Goal: Transaction & Acquisition: Purchase product/service

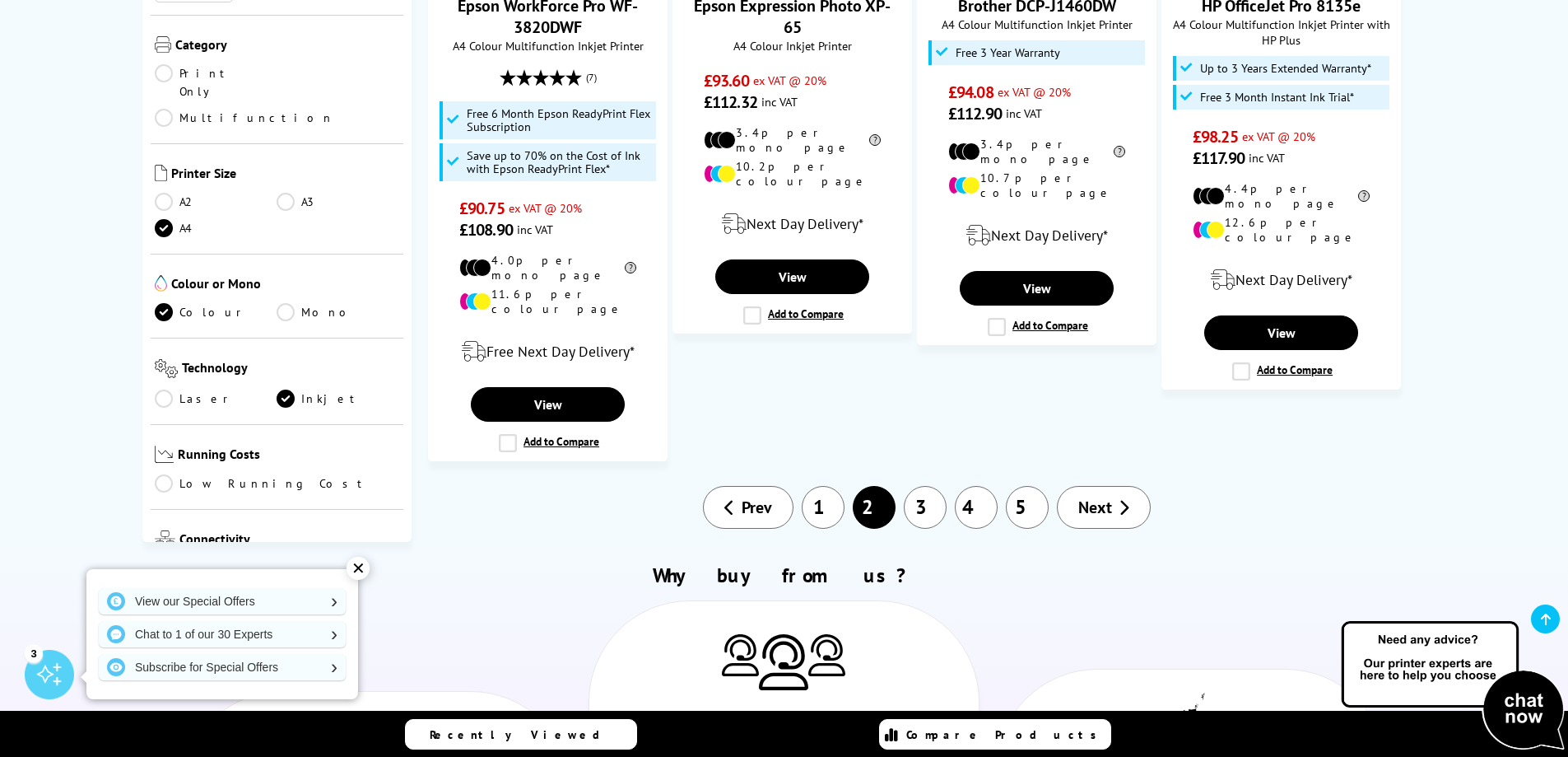
scroll to position [1950, 0]
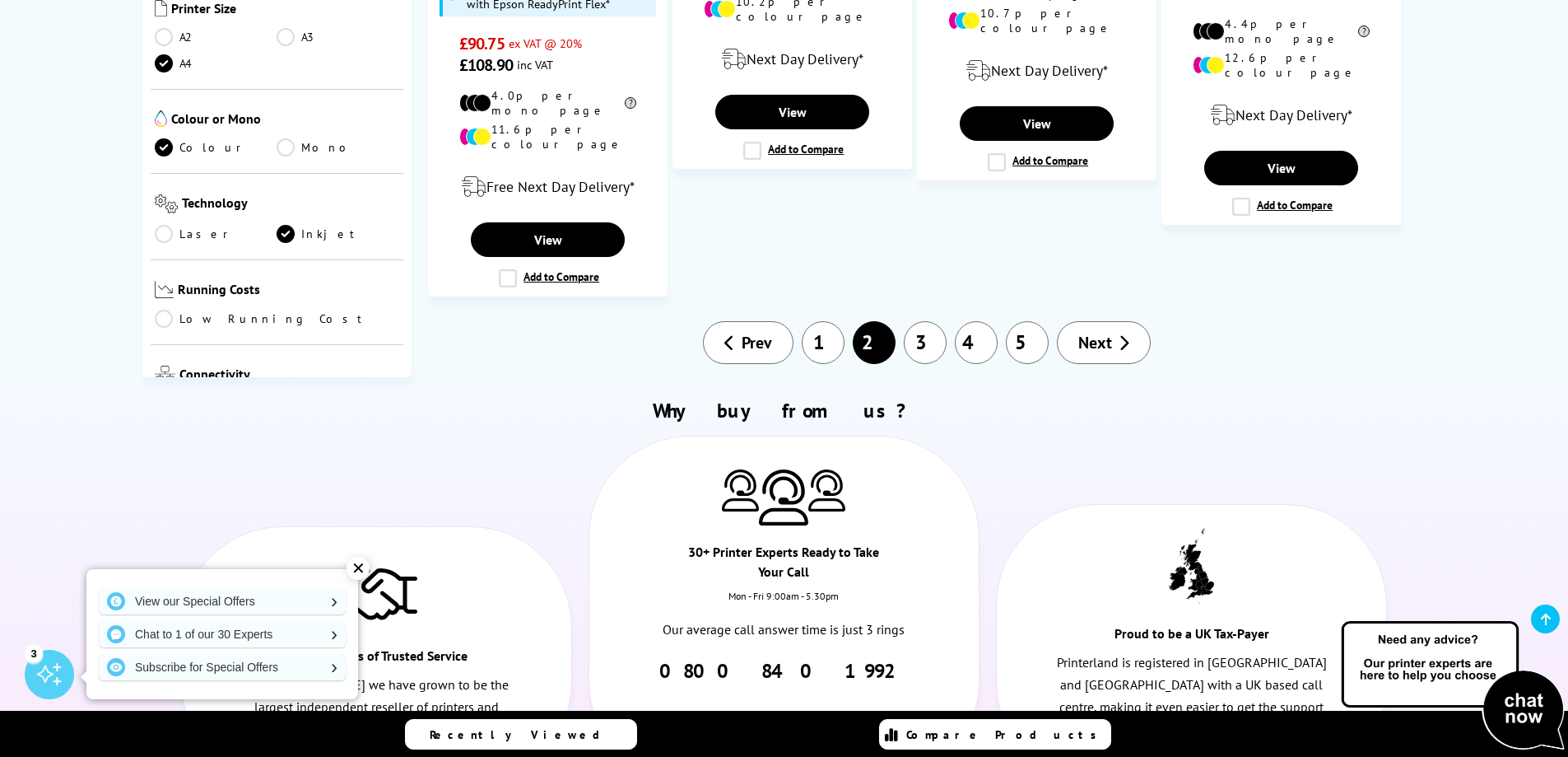
click at [999, 739] on span "Compare Products" at bounding box center [1005, 735] width 199 height 15
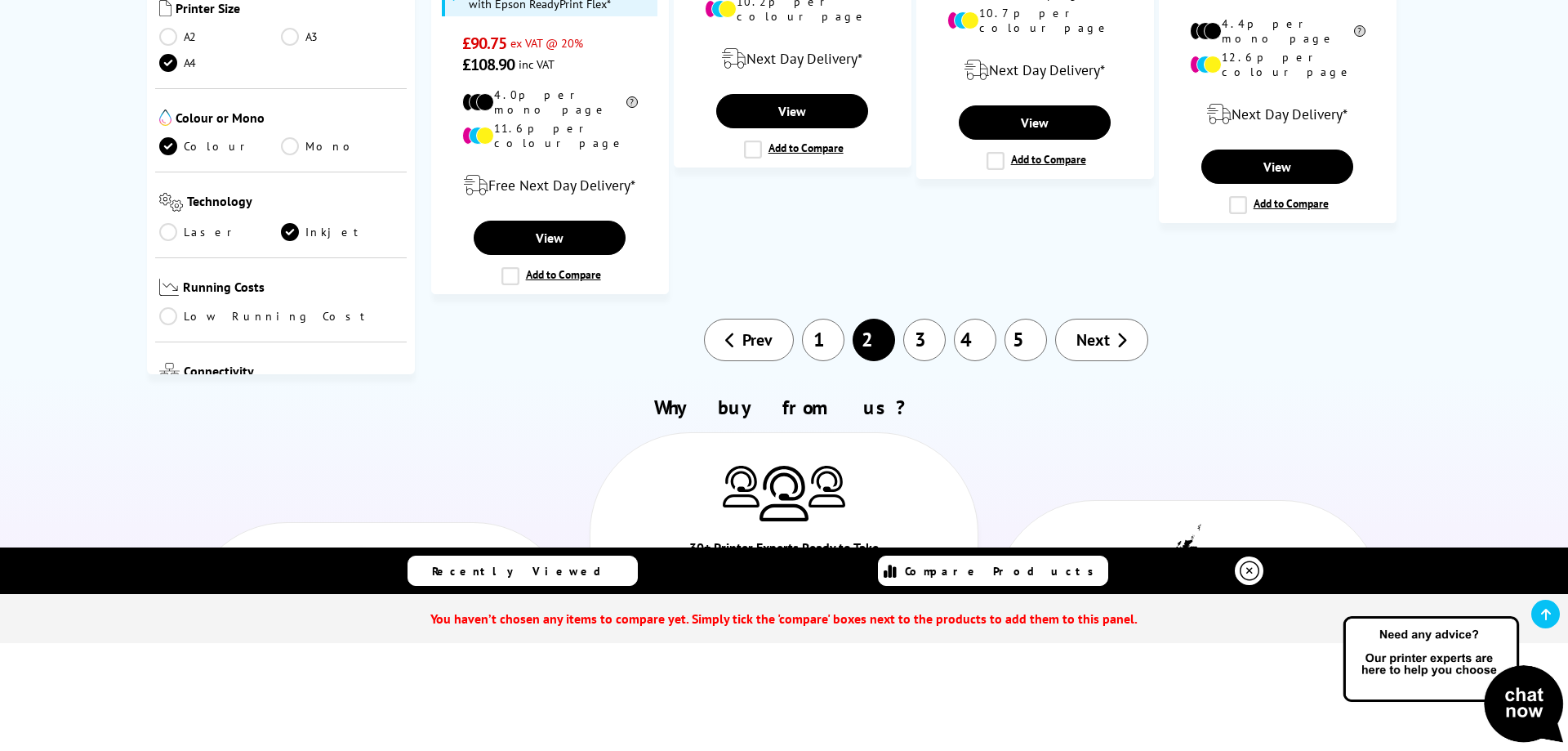
click at [1012, 568] on span "Compare Products" at bounding box center [1003, 571] width 197 height 15
click at [1255, 566] on icon at bounding box center [1249, 571] width 20 height 20
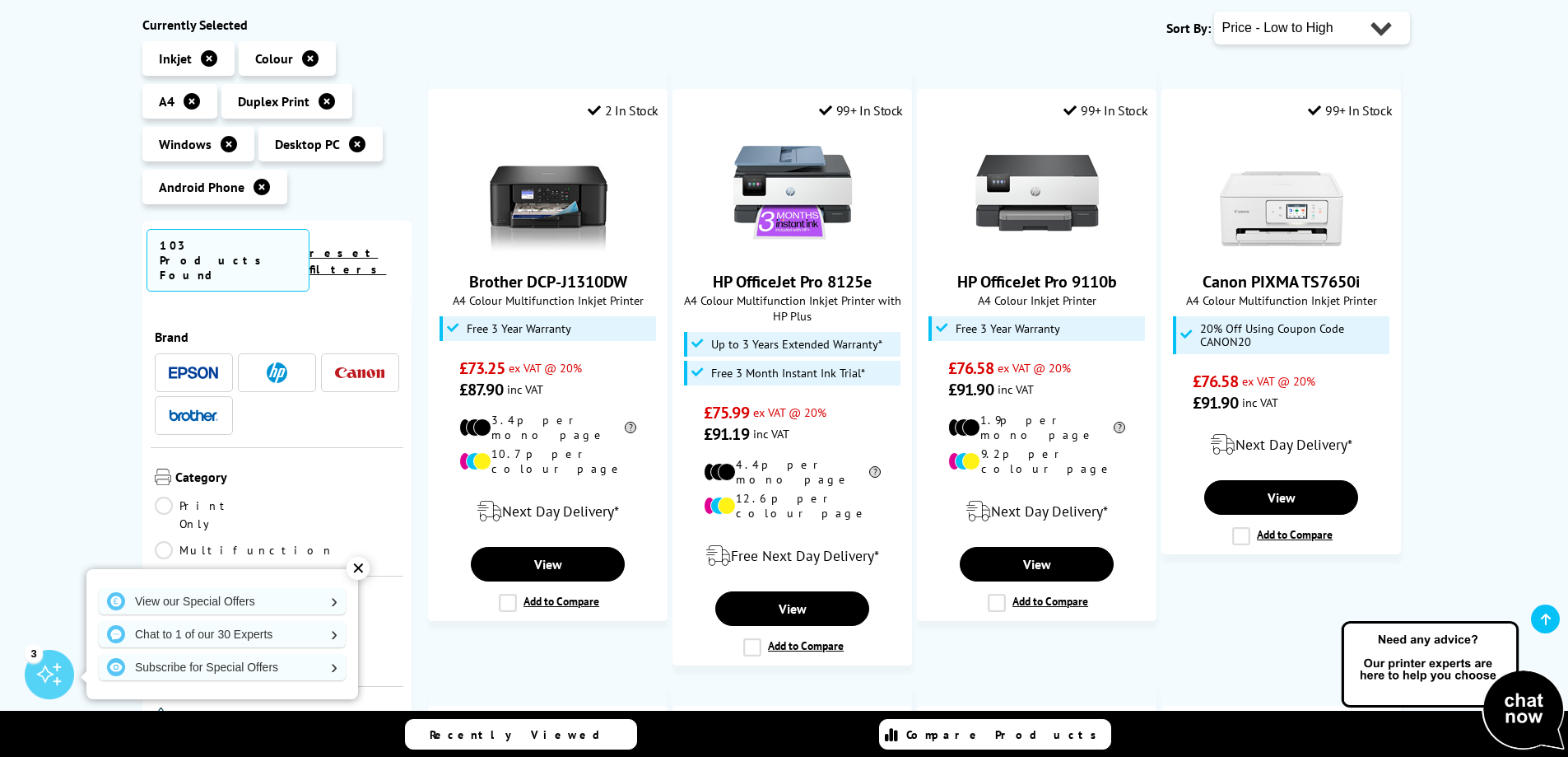
scroll to position [329, 0]
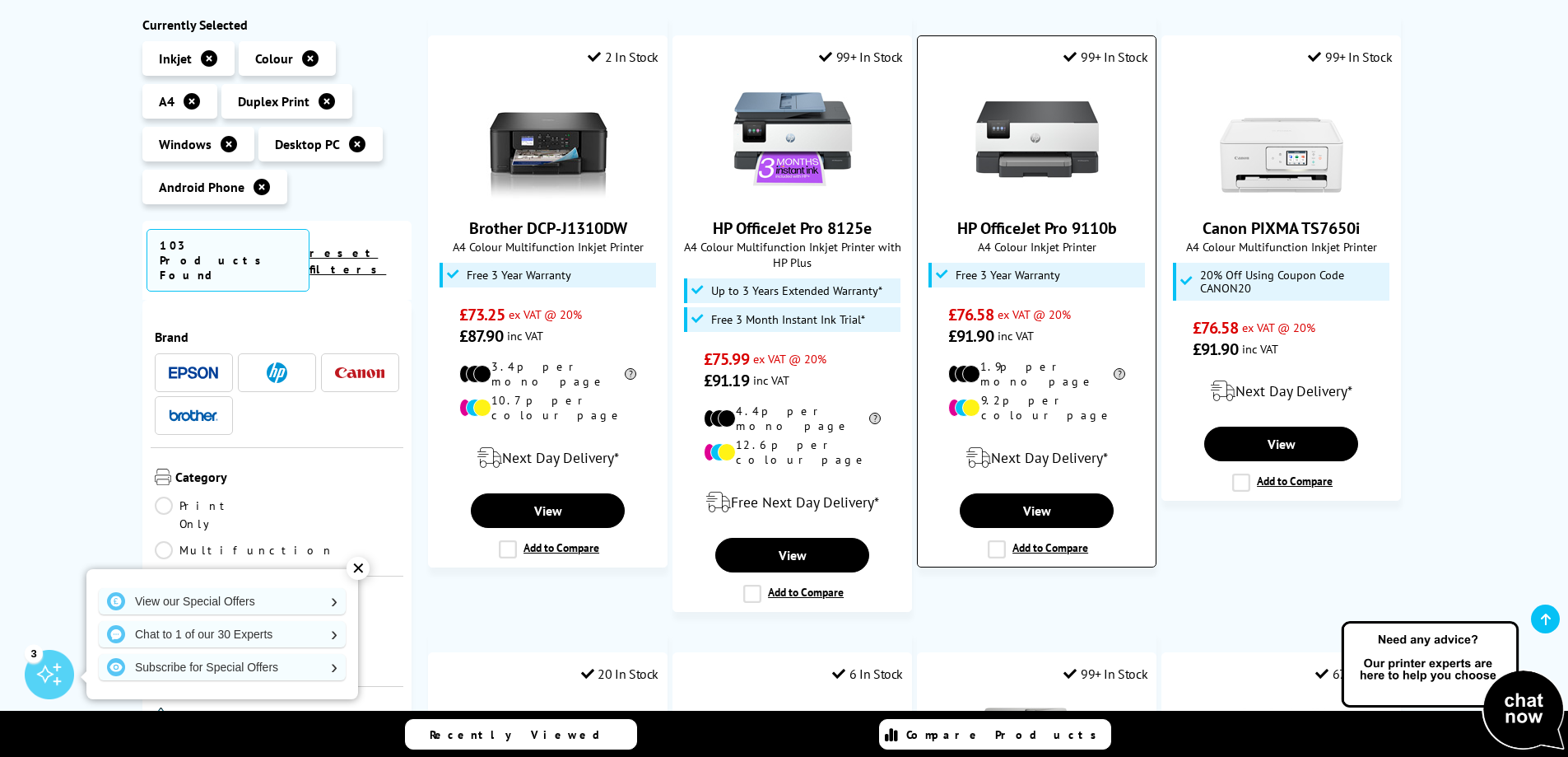
click at [1090, 163] on img at bounding box center [1037, 140] width 124 height 124
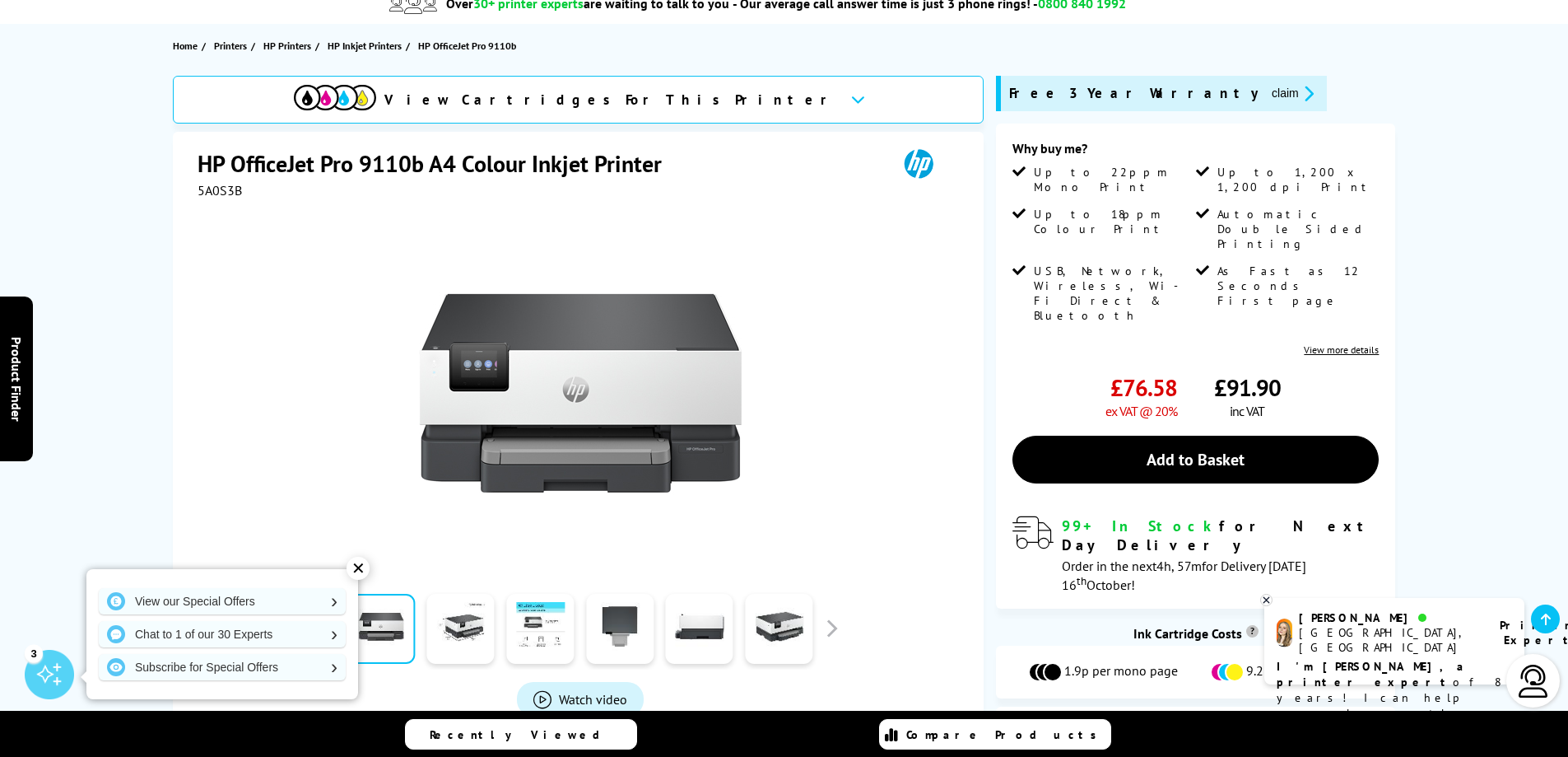
scroll to position [329, 0]
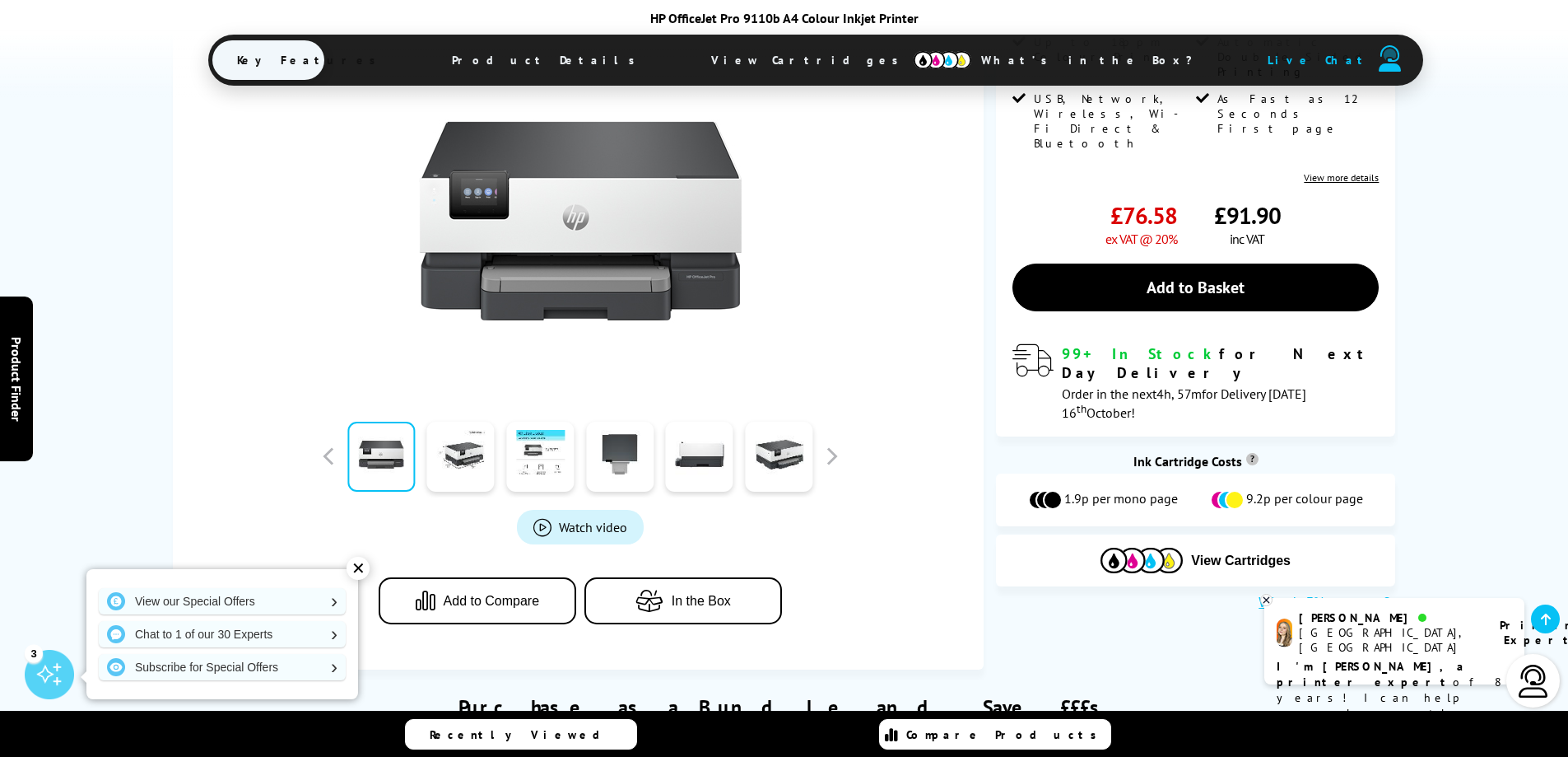
click at [511, 605] on span "Add to Compare" at bounding box center [492, 601] width 97 height 15
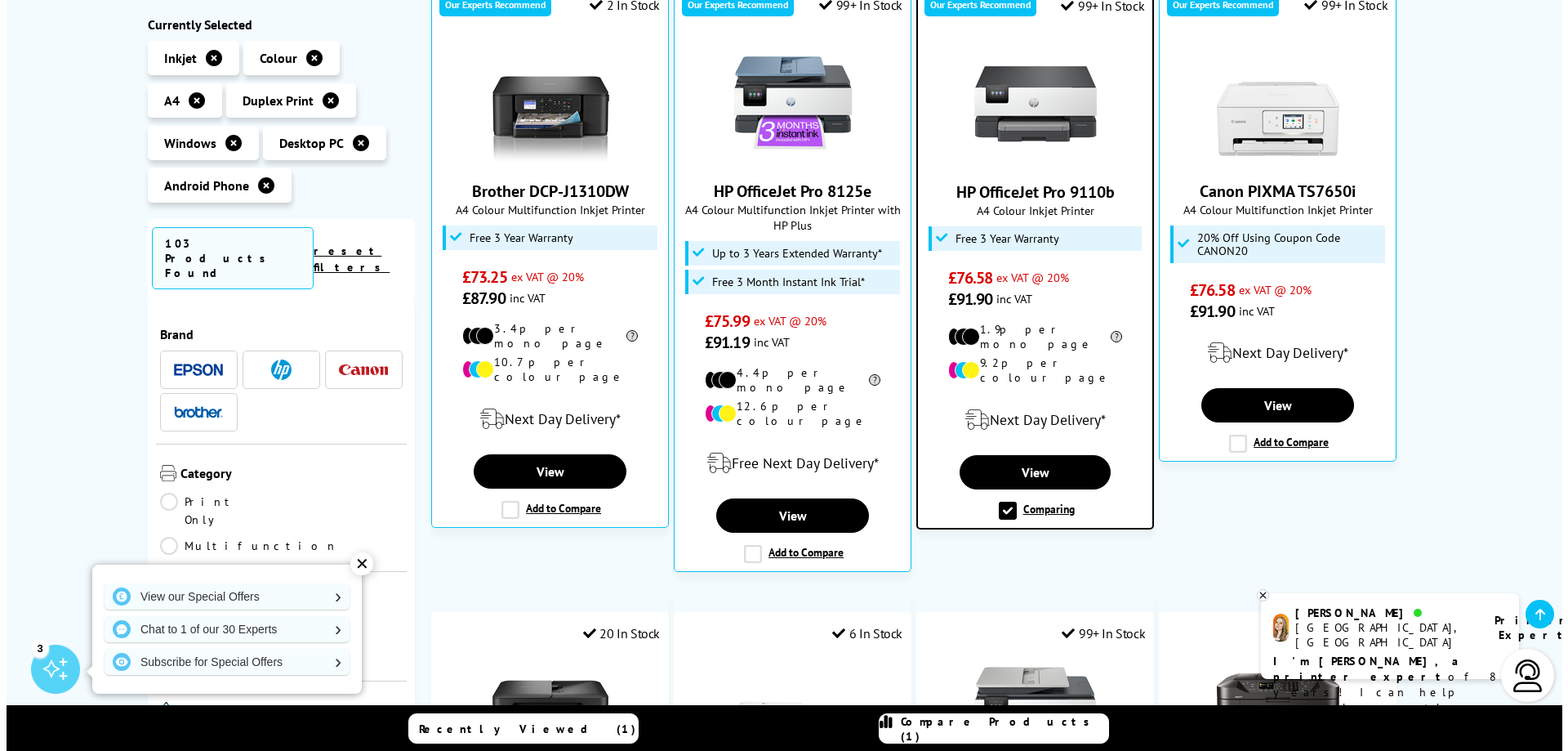
scroll to position [245, 0]
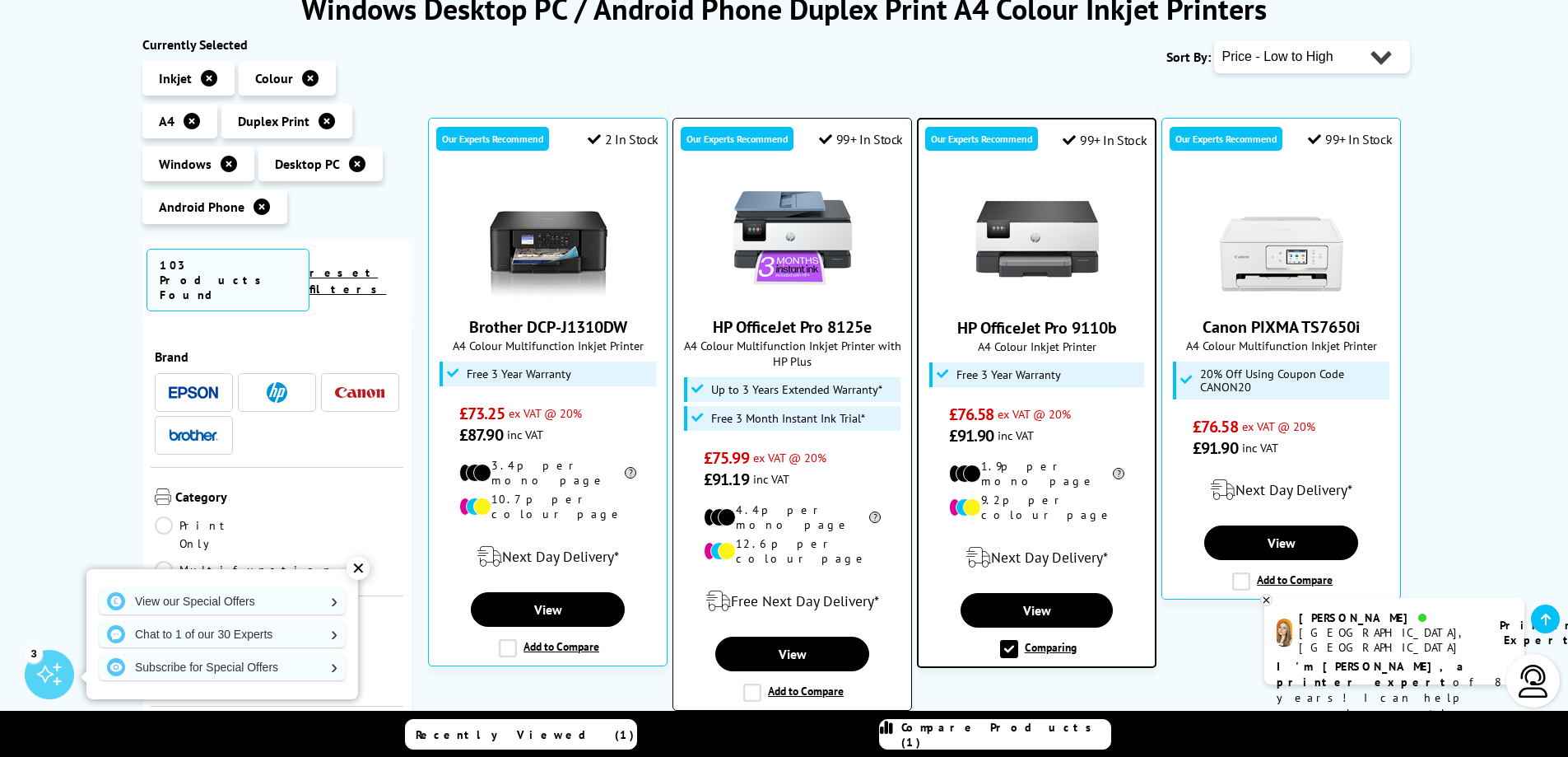
click at [758, 684] on label "Add to Compare" at bounding box center [794, 693] width 101 height 18
click at [0, 0] on input "Add to Compare" at bounding box center [0, 0] width 0 height 0
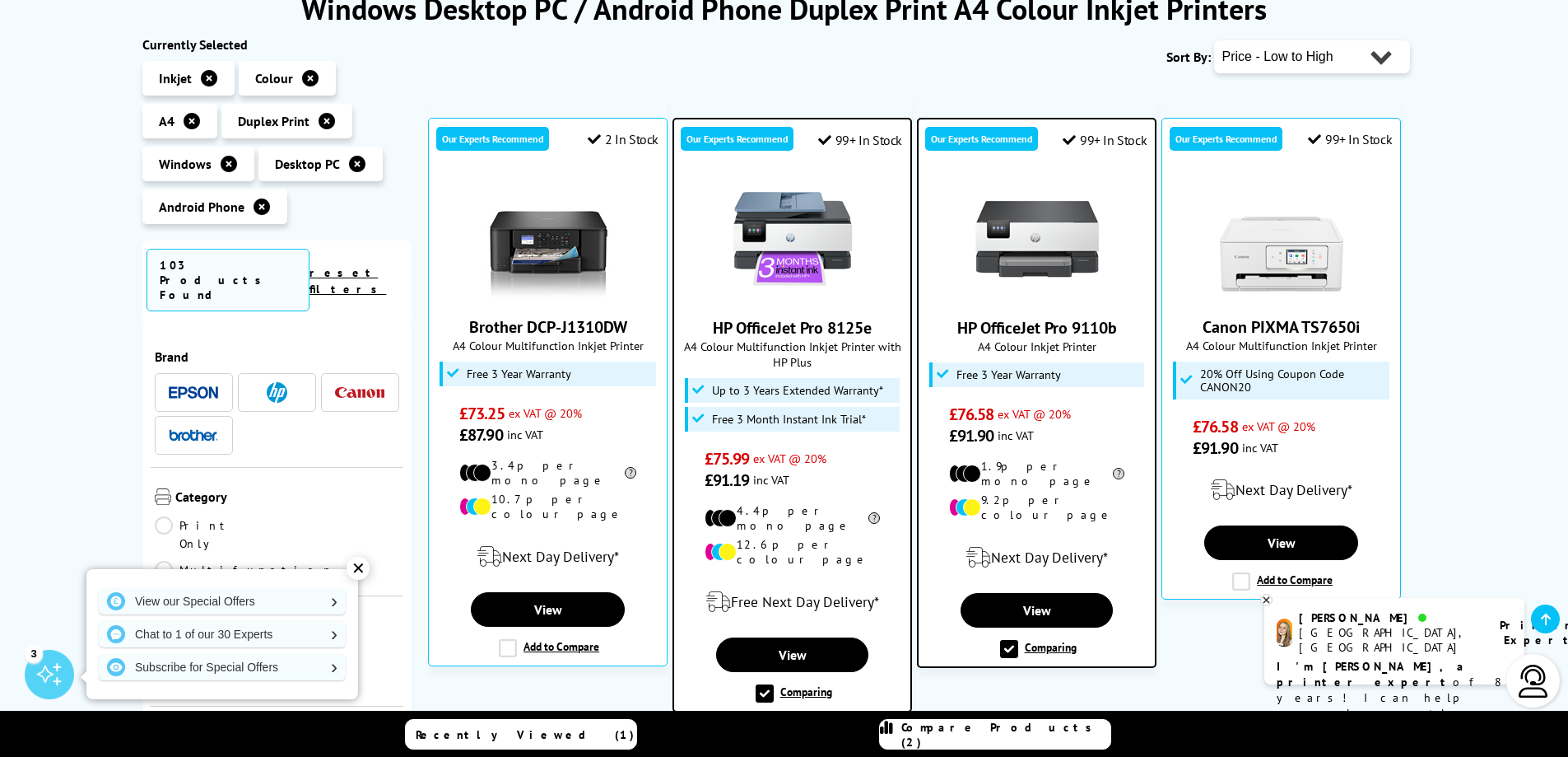
click at [1024, 728] on span "Compare Products (2)" at bounding box center [1005, 735] width 209 height 30
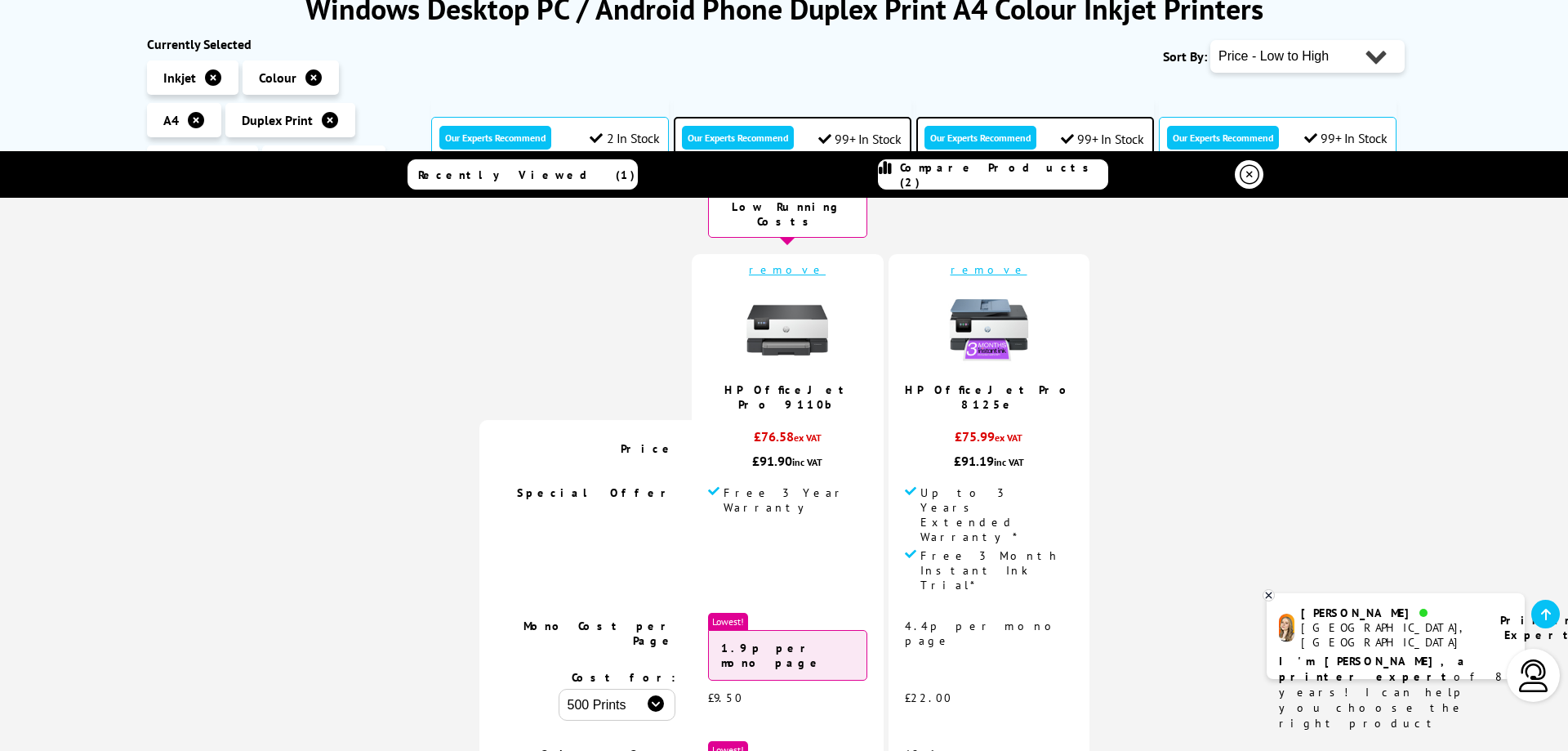
scroll to position [0, 0]
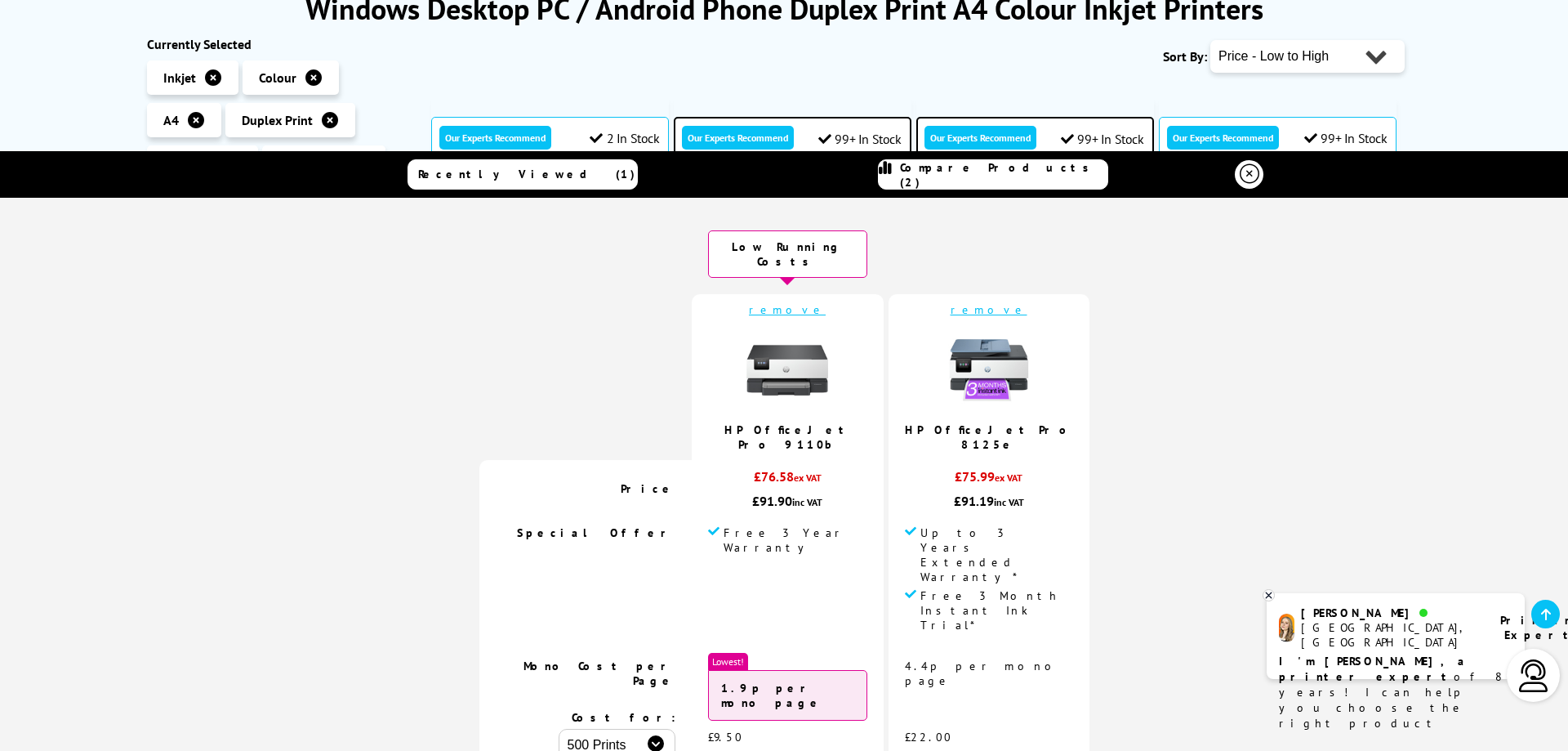
click at [807, 359] on img at bounding box center [788, 370] width 82 height 82
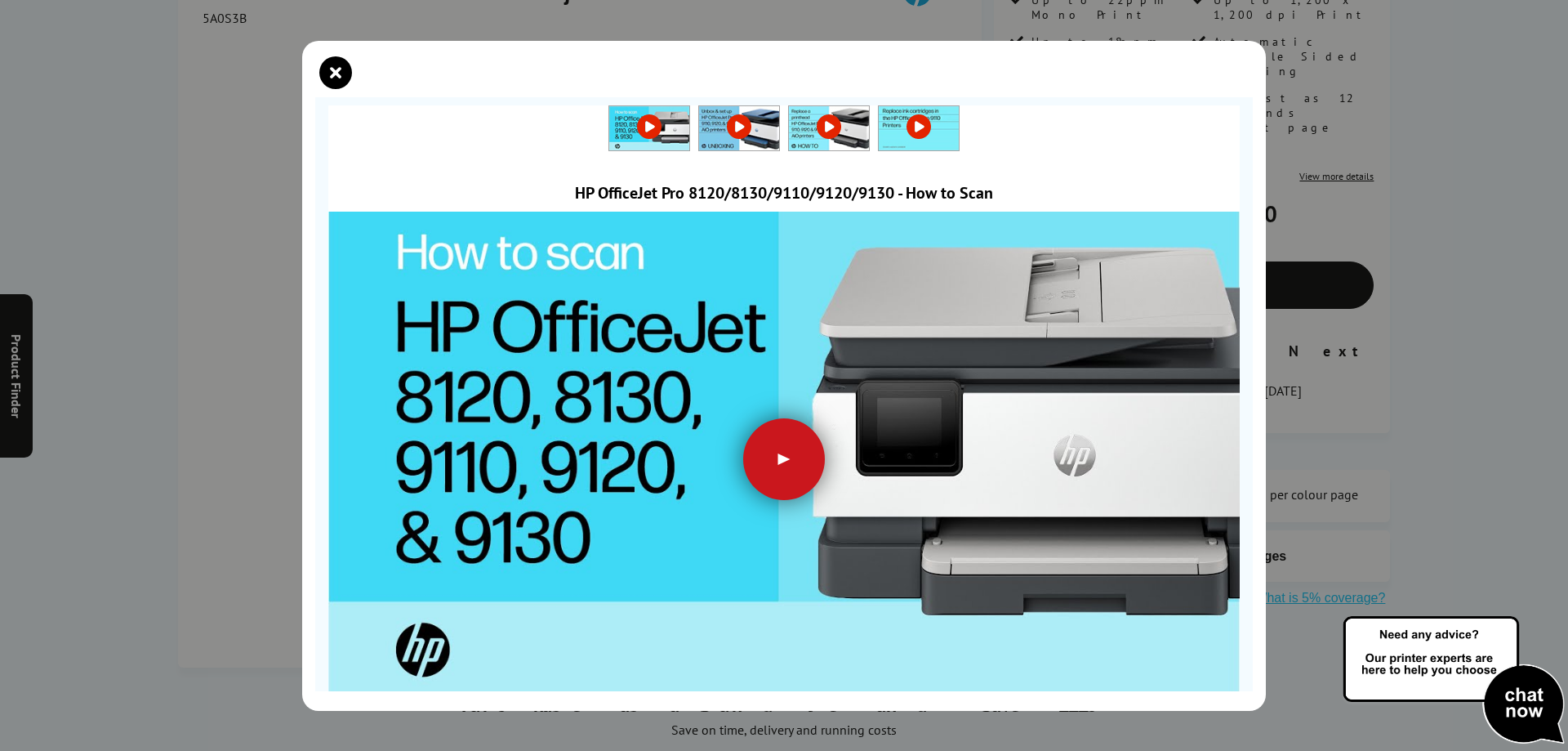
click at [782, 461] on div at bounding box center [784, 459] width 82 height 82
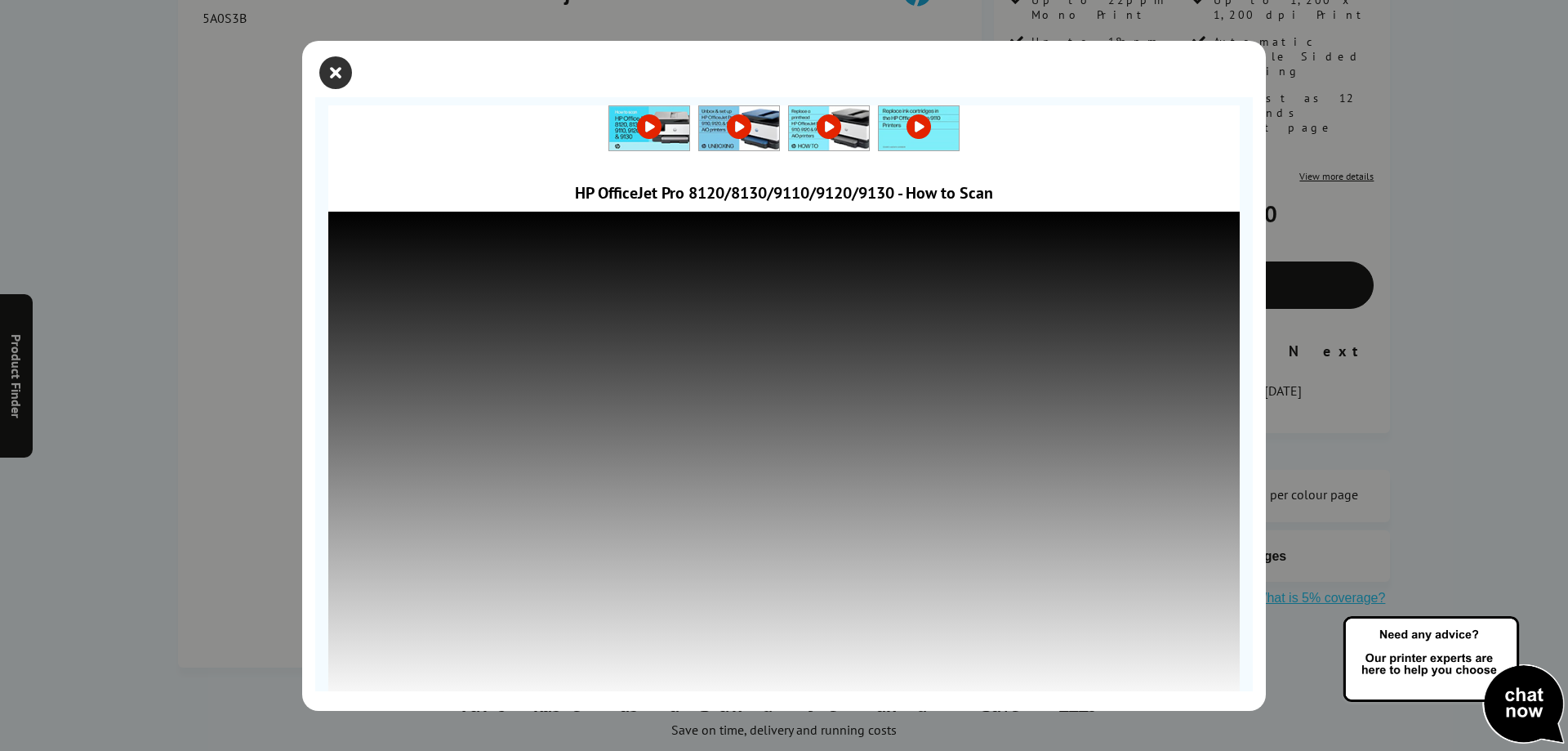
click at [342, 78] on icon "close modal" at bounding box center [336, 73] width 33 height 33
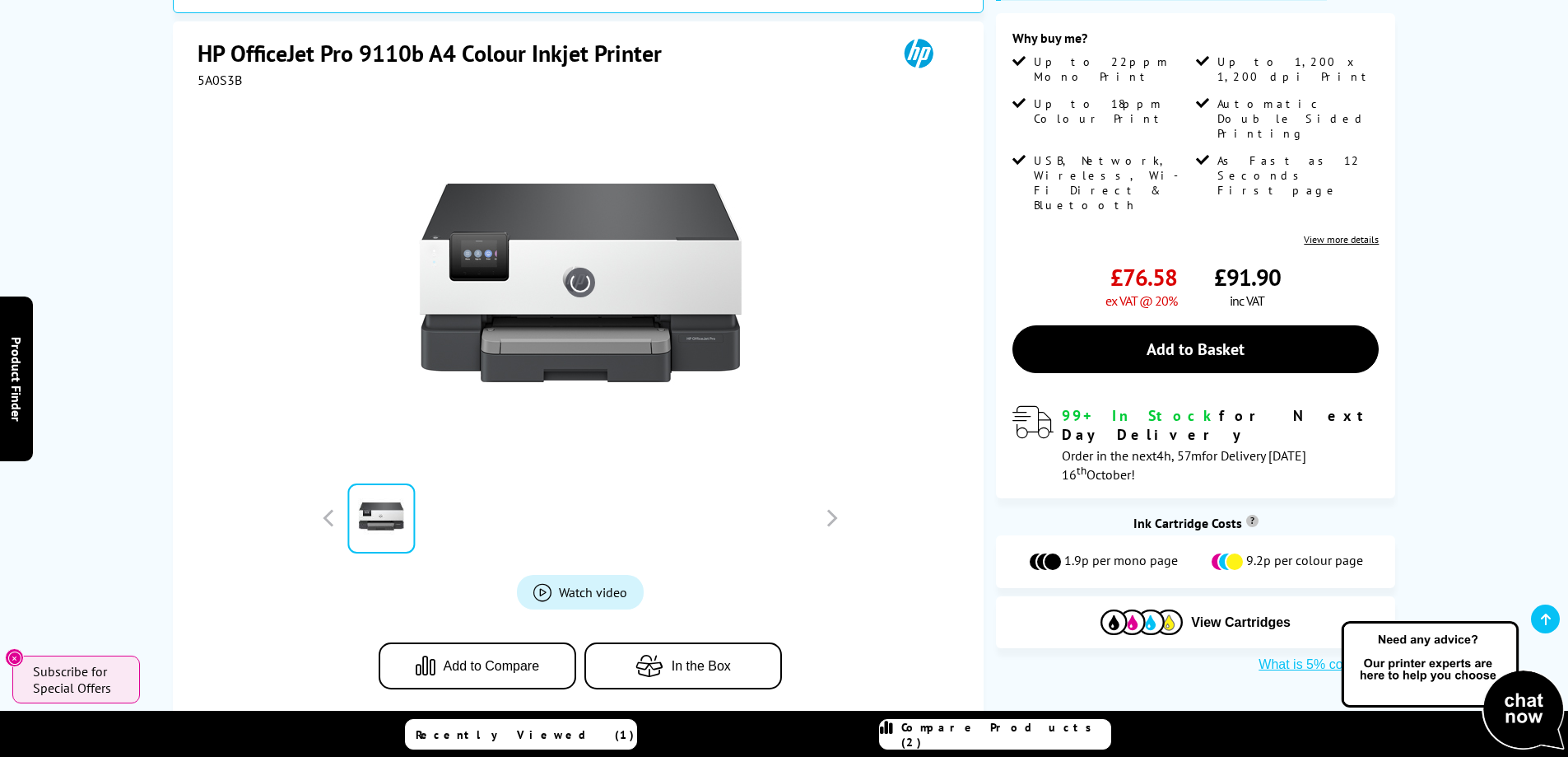
scroll to position [247, 0]
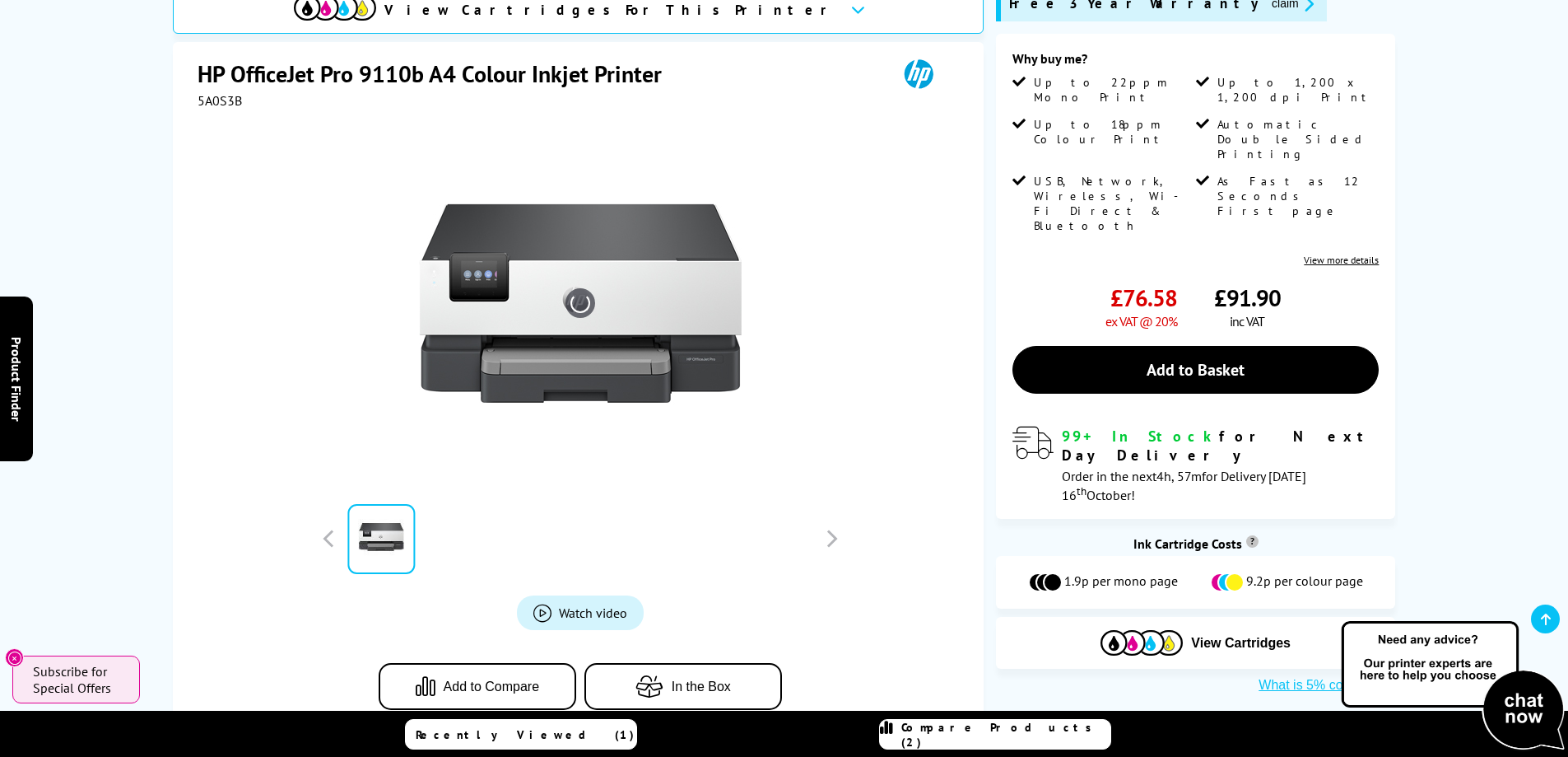
click at [1327, 253] on link "View more details" at bounding box center [1341, 259] width 75 height 12
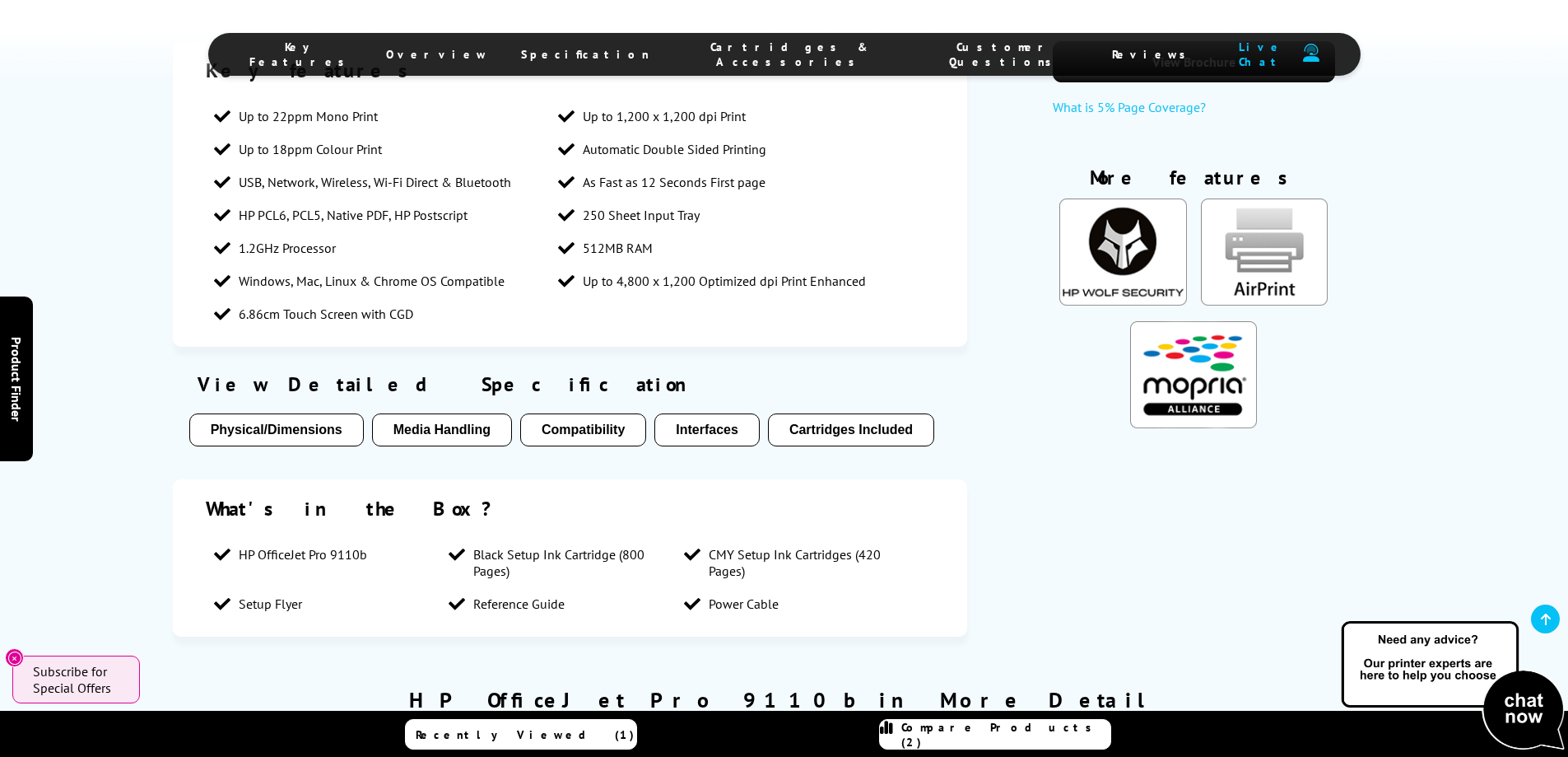
scroll to position [1325, 0]
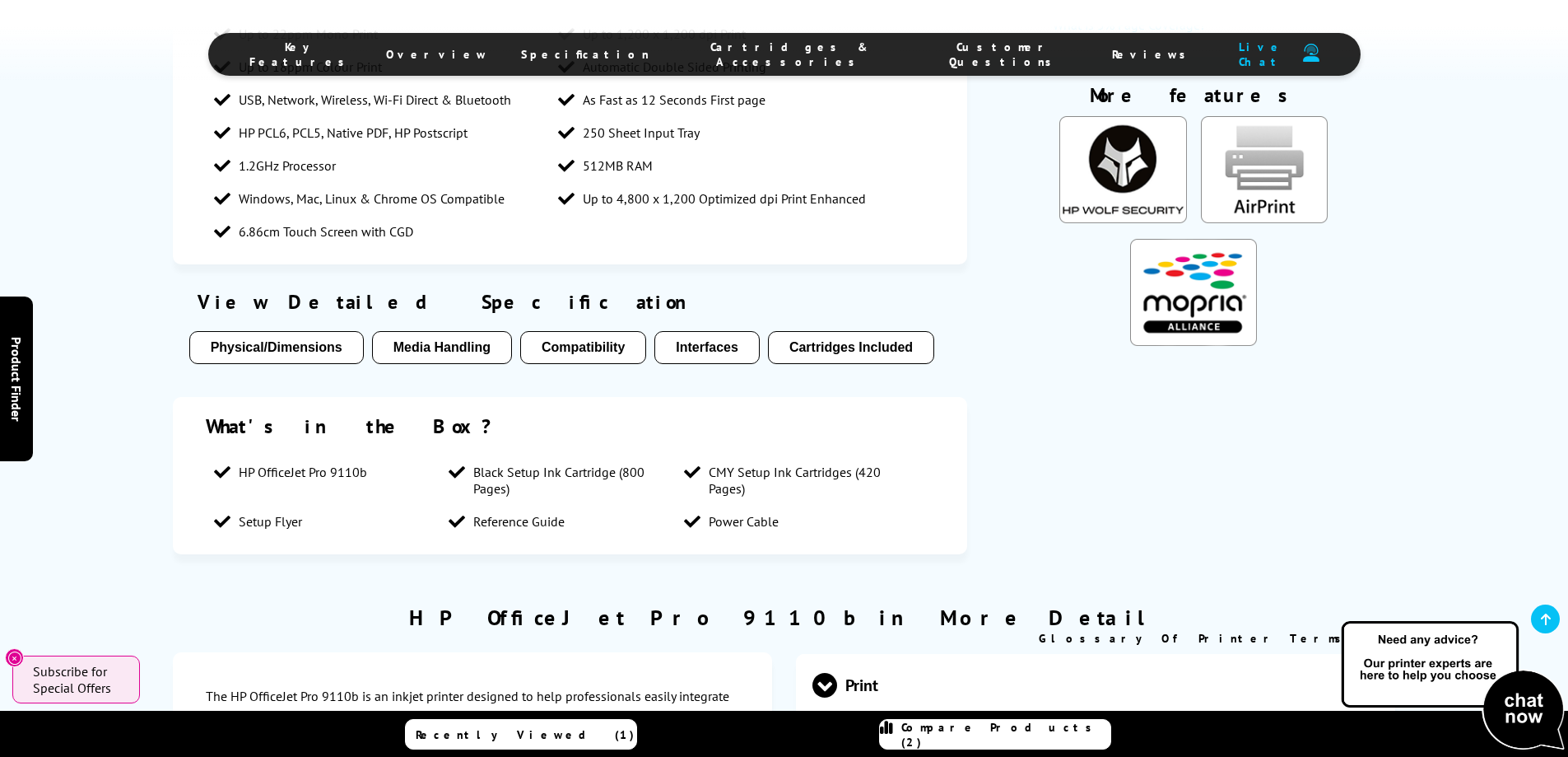
click at [286, 349] on button "Physical/Dimensions" at bounding box center [276, 348] width 174 height 33
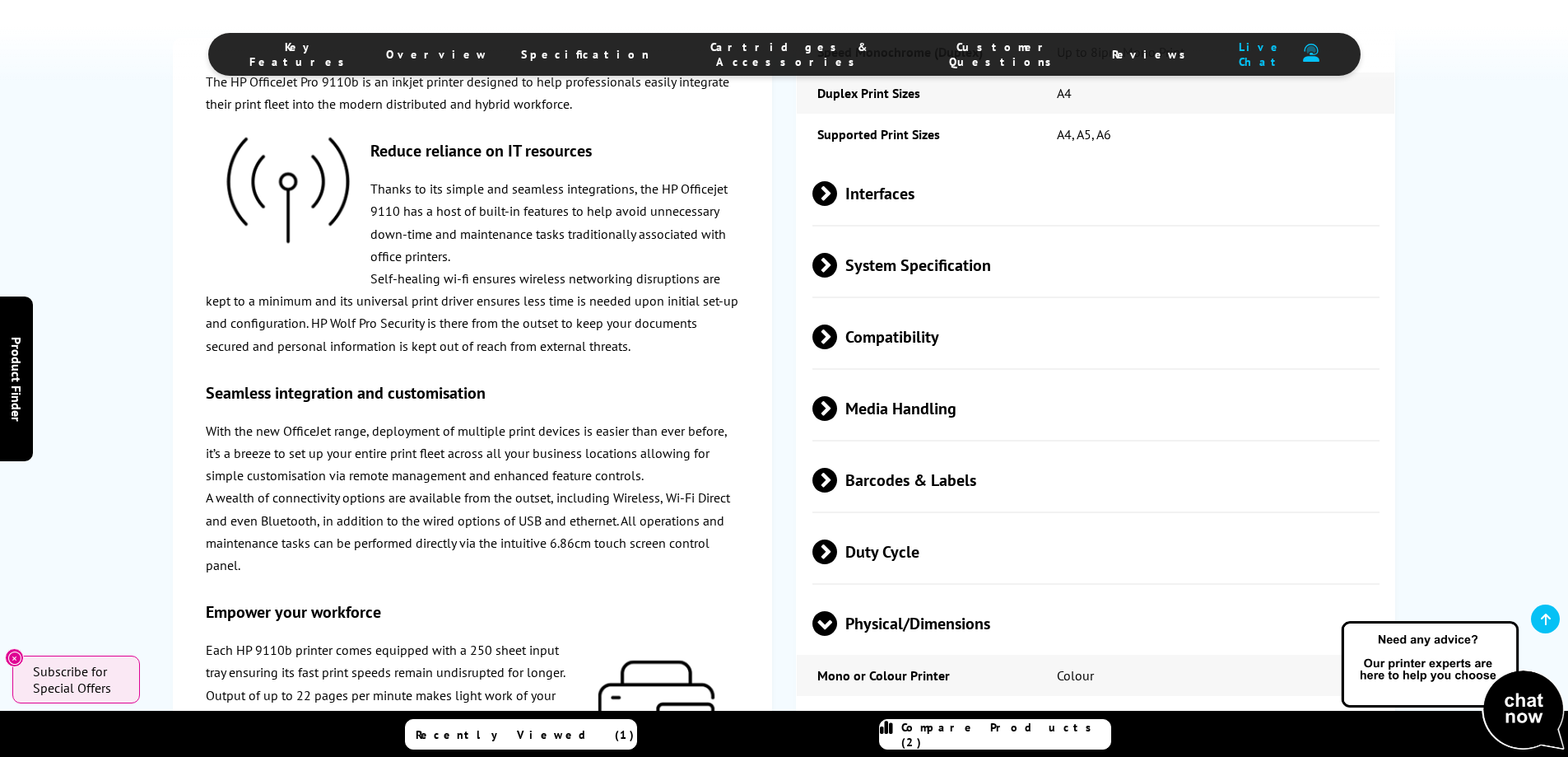
scroll to position [2454, 0]
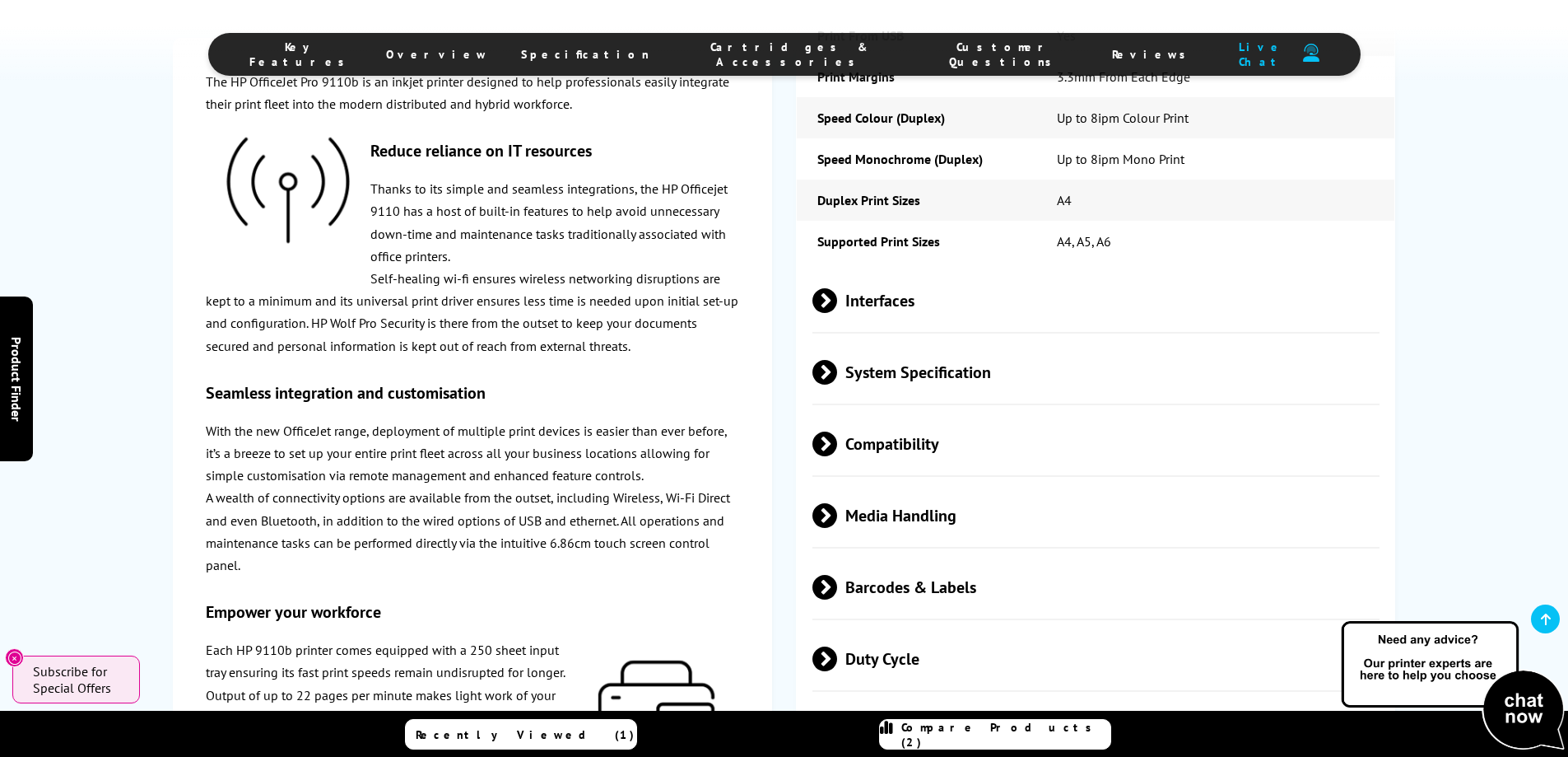
click at [837, 300] on span at bounding box center [837, 300] width 0 height 25
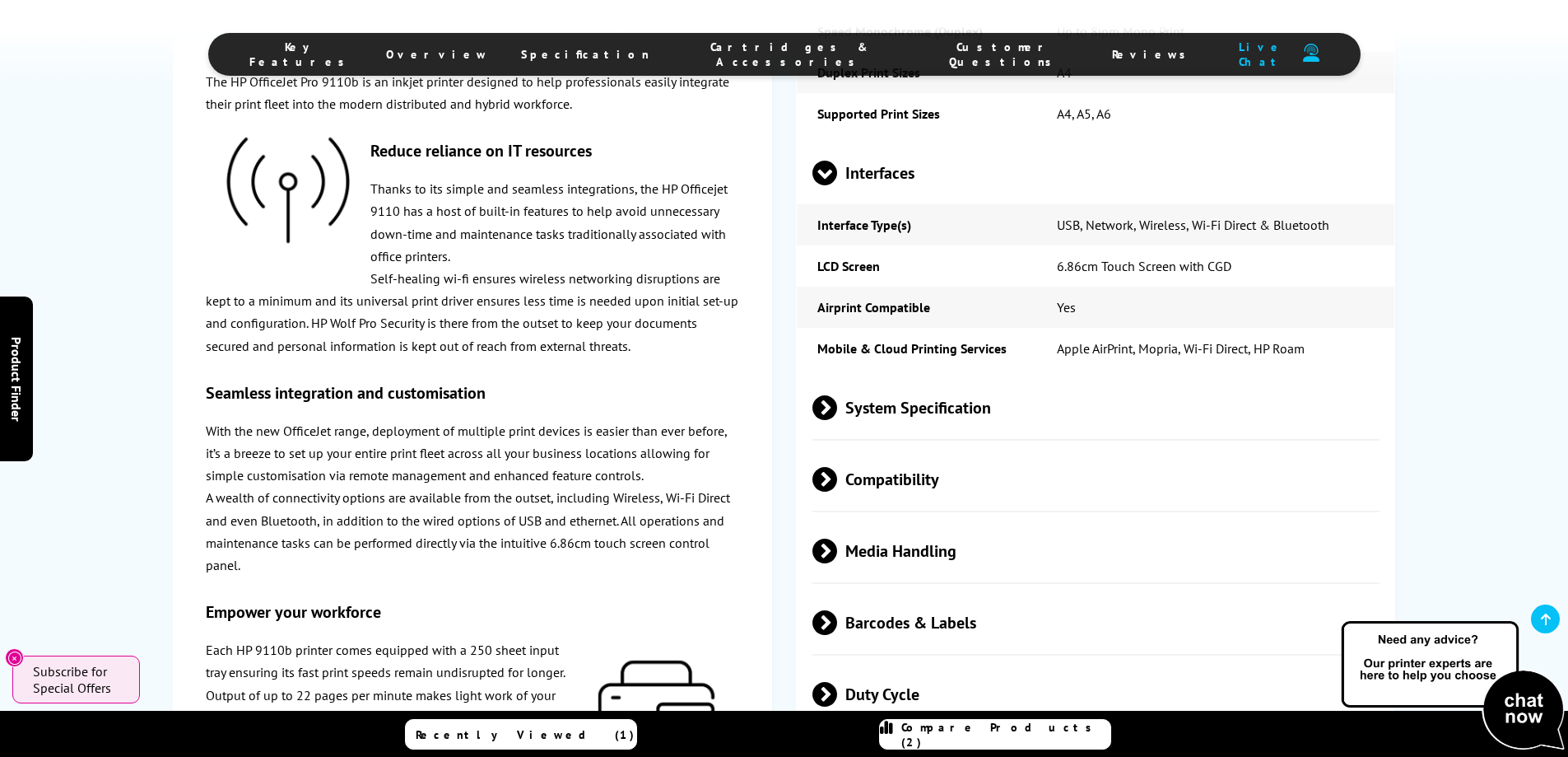
scroll to position [2619, 0]
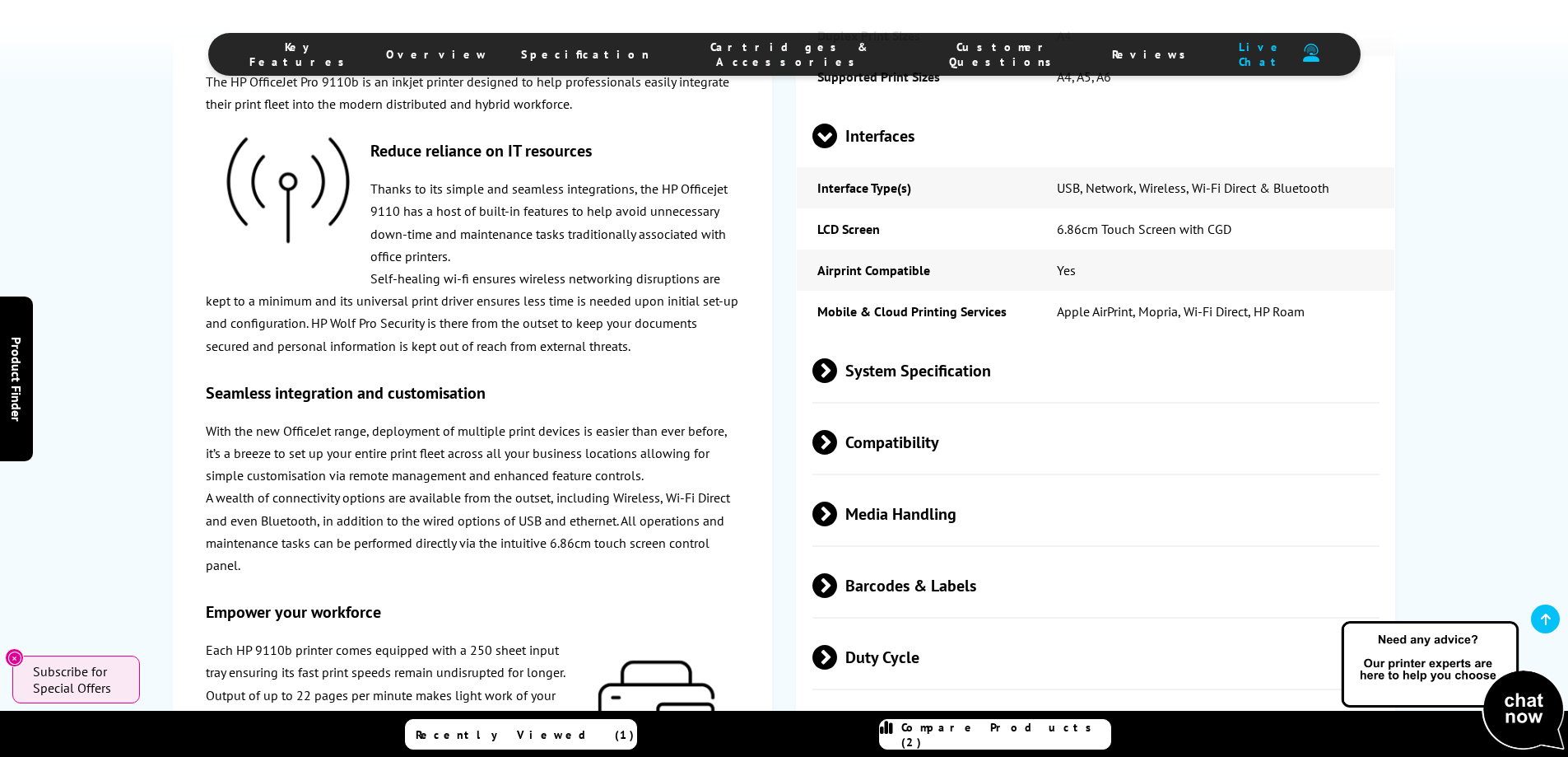
click at [837, 372] on span at bounding box center [837, 371] width 0 height 25
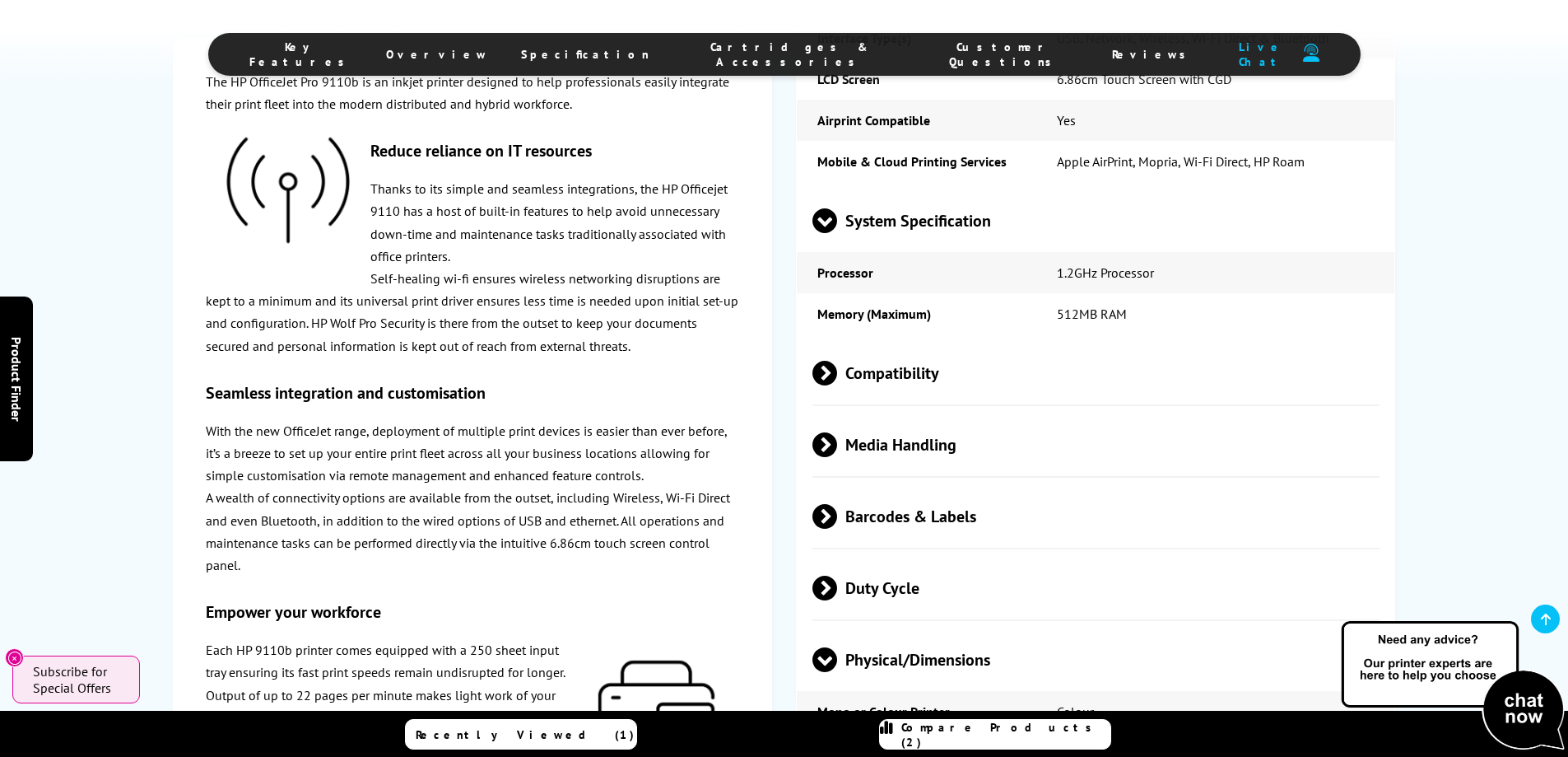
scroll to position [2784, 0]
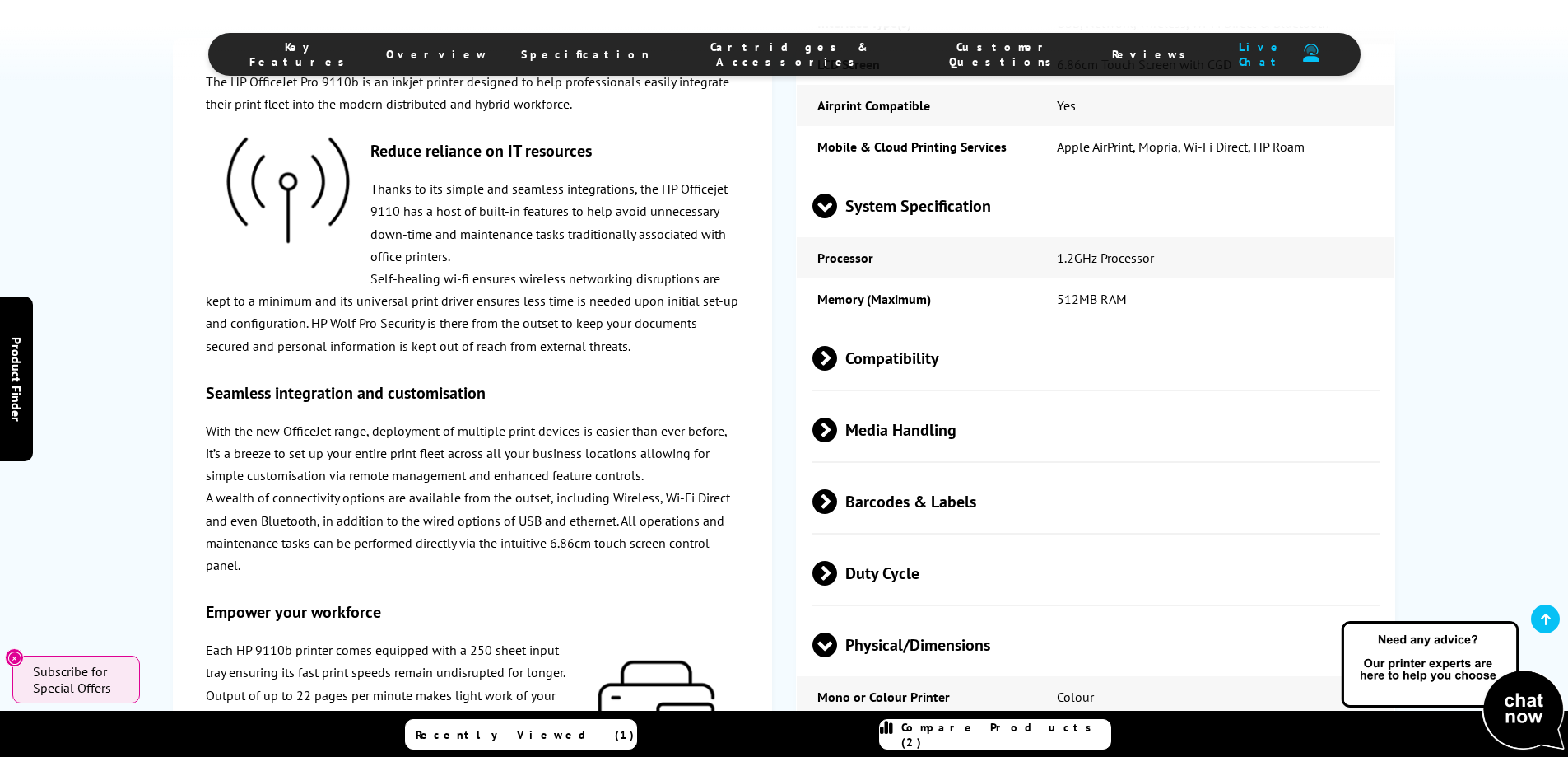
click at [837, 353] on span at bounding box center [837, 358] width 0 height 25
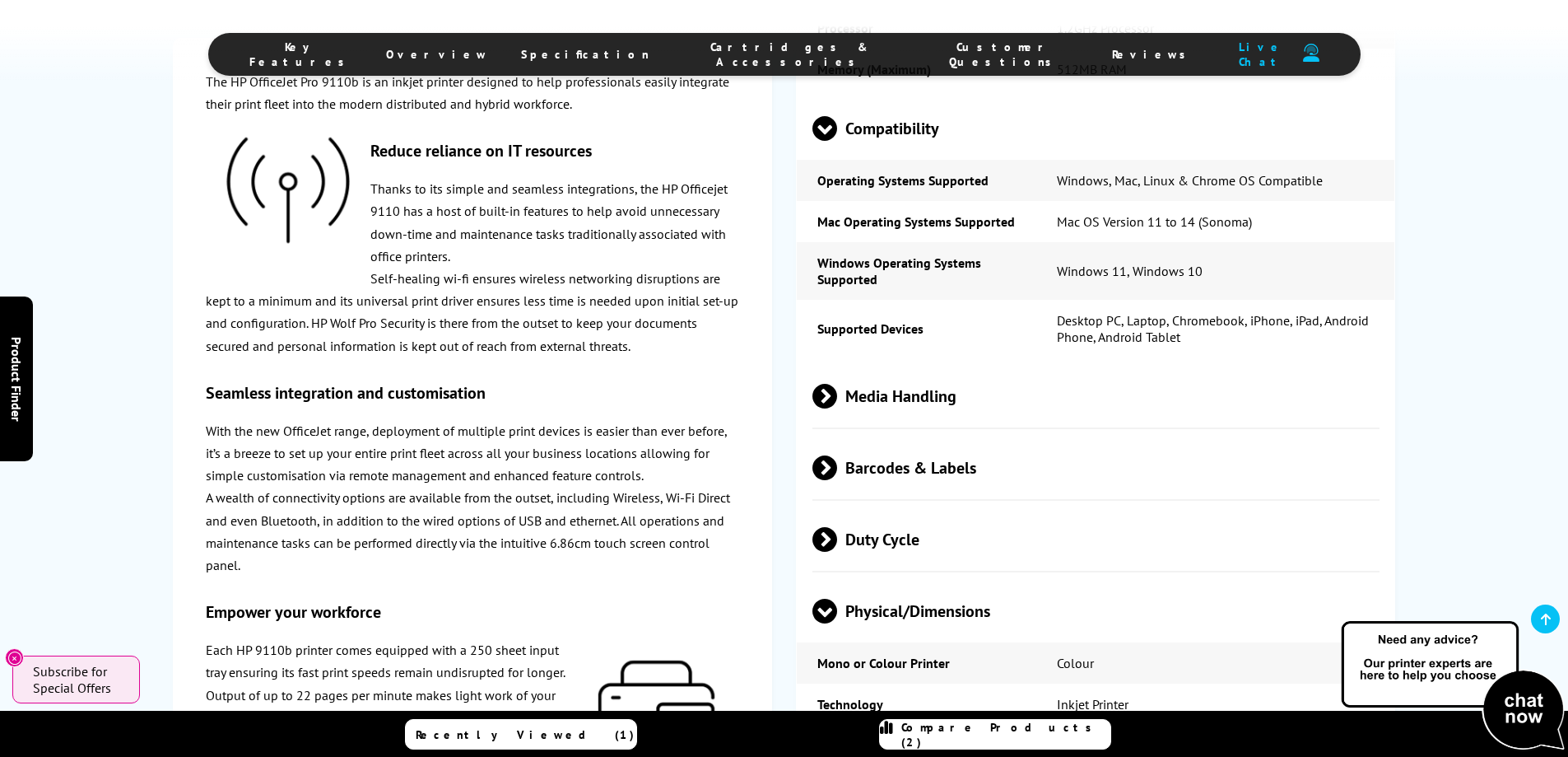
scroll to position [3030, 0]
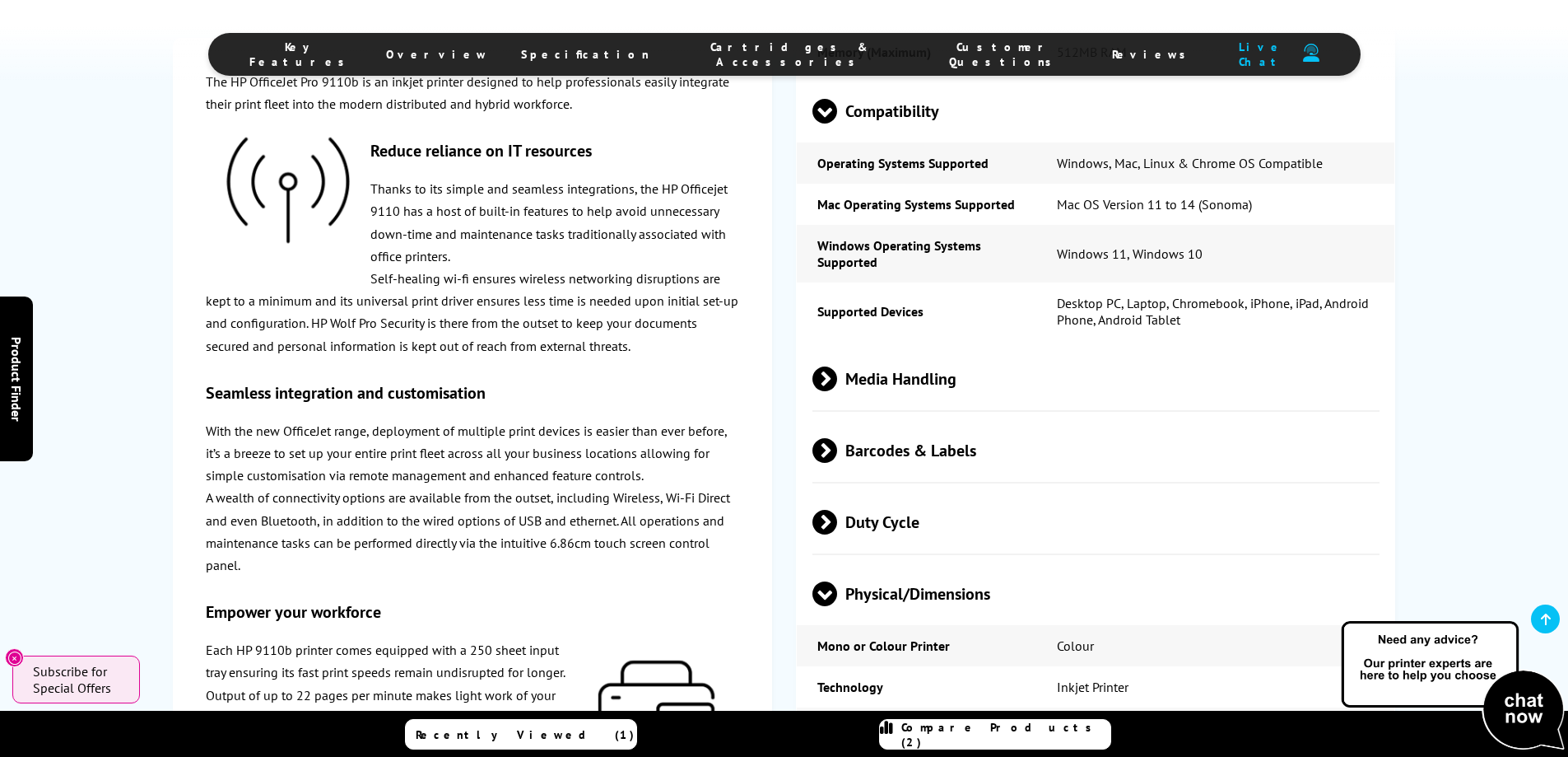
click at [837, 377] on span at bounding box center [837, 379] width 0 height 25
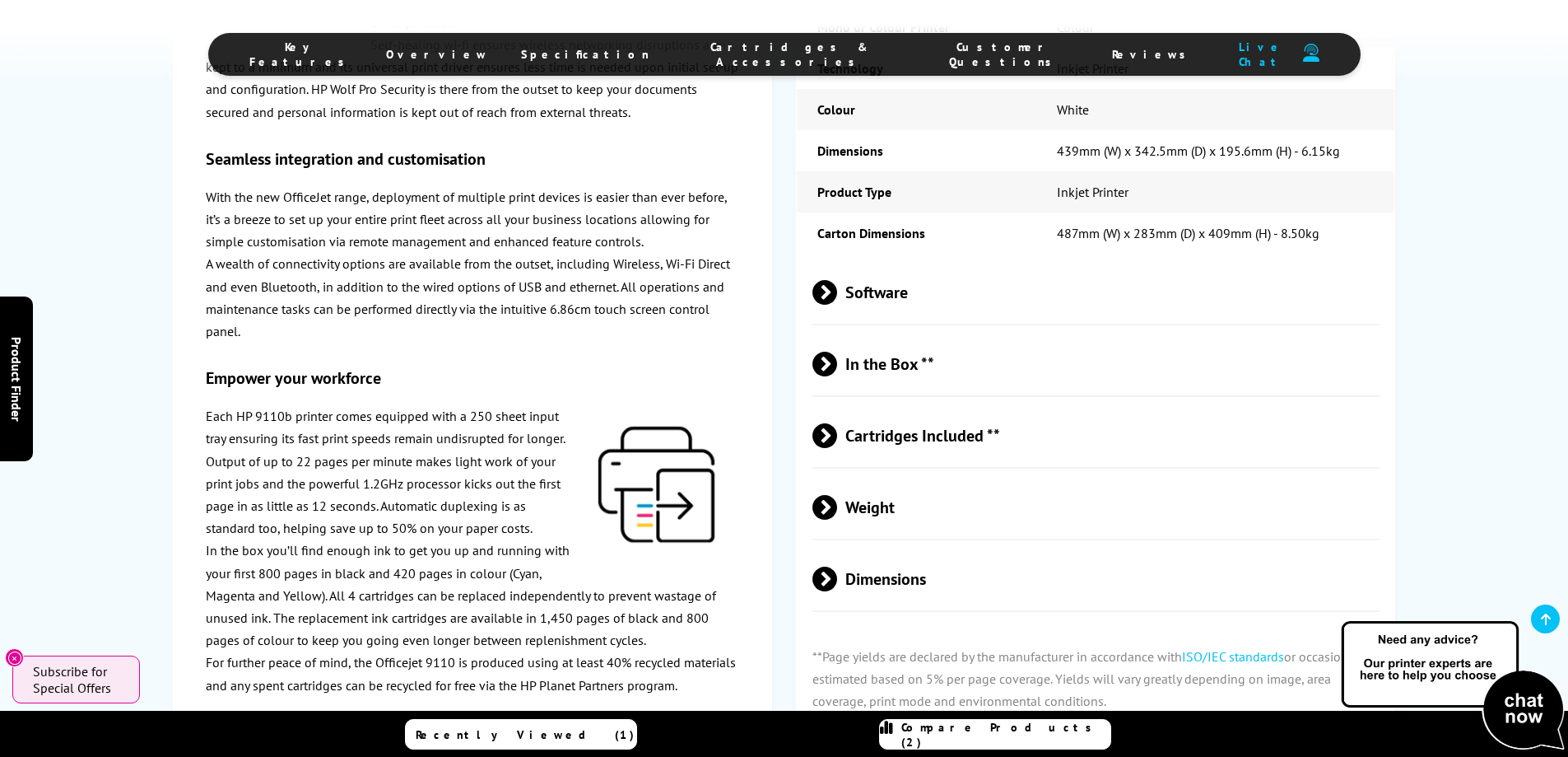
scroll to position [4183, 0]
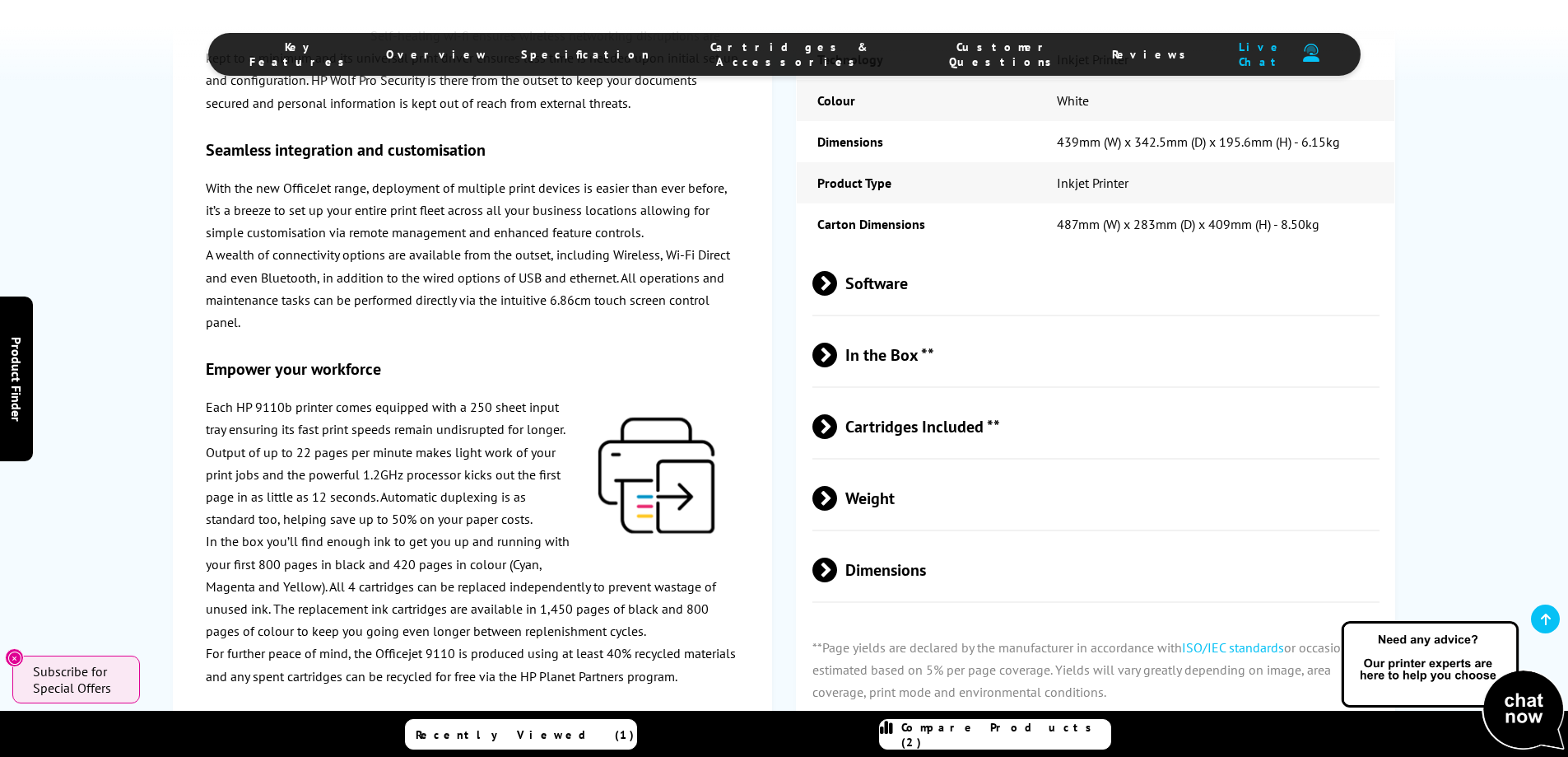
click at [837, 281] on span at bounding box center [837, 283] width 0 height 25
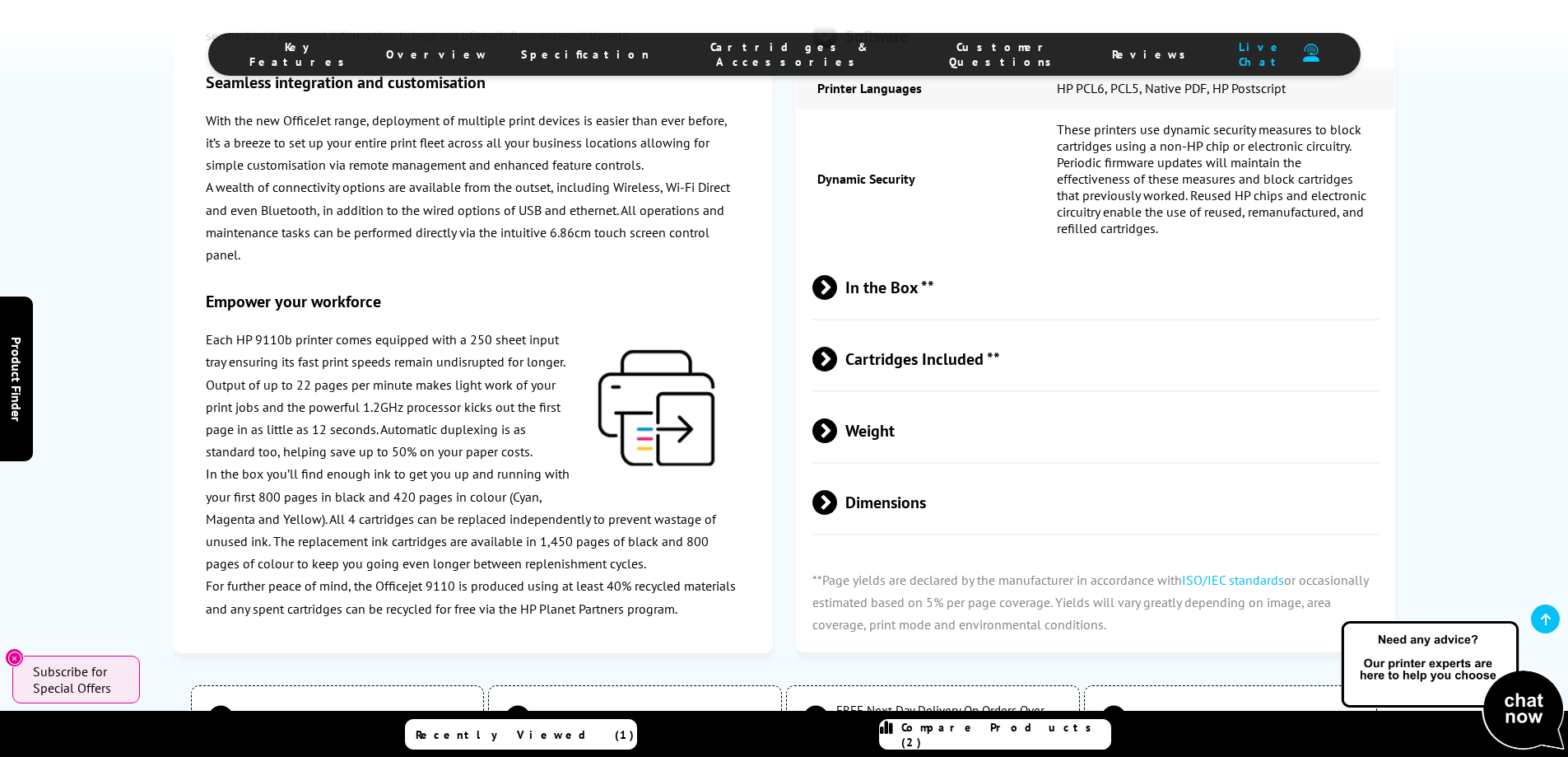
scroll to position [4512, 0]
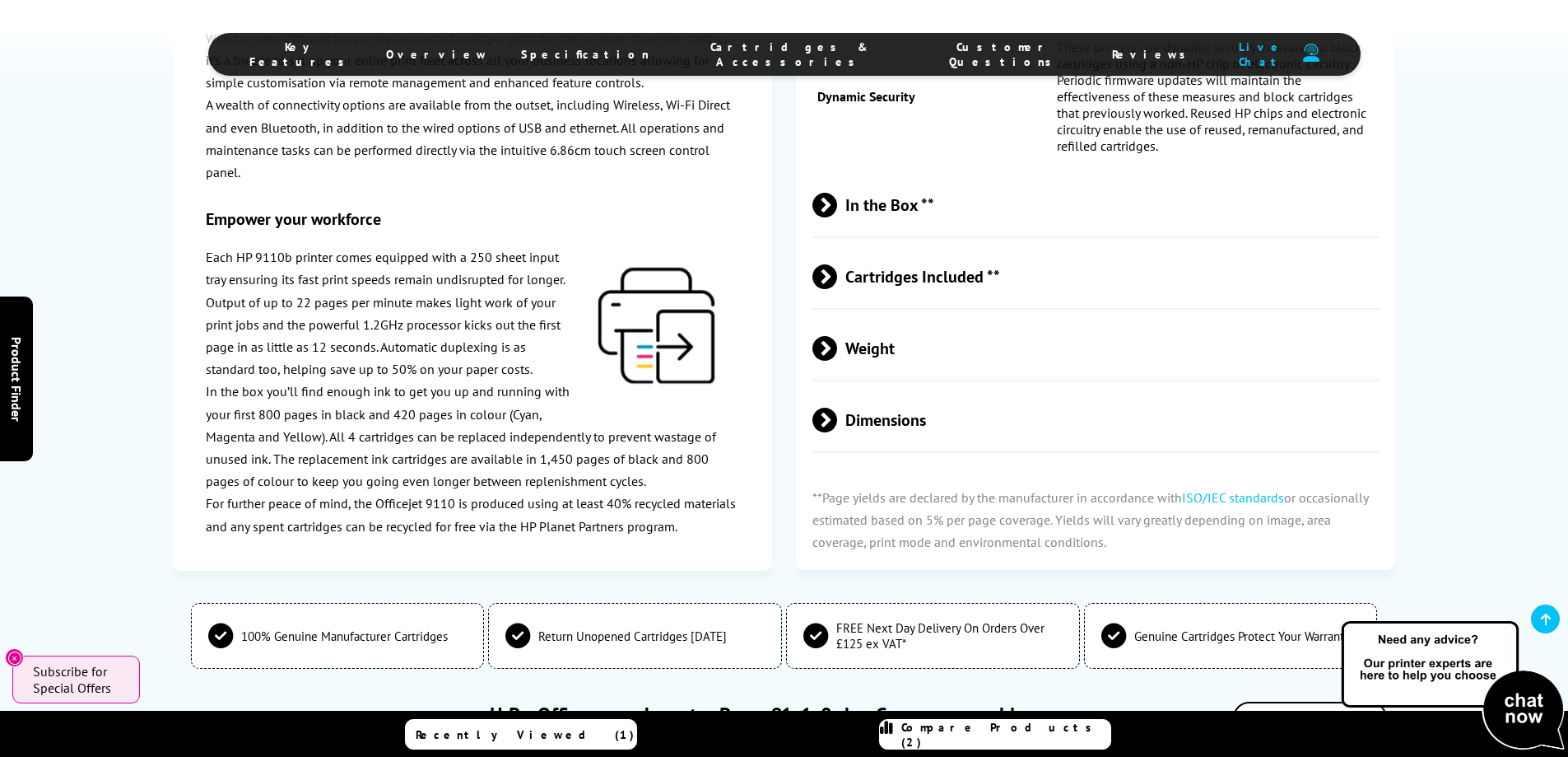
click at [837, 272] on span at bounding box center [837, 277] width 0 height 25
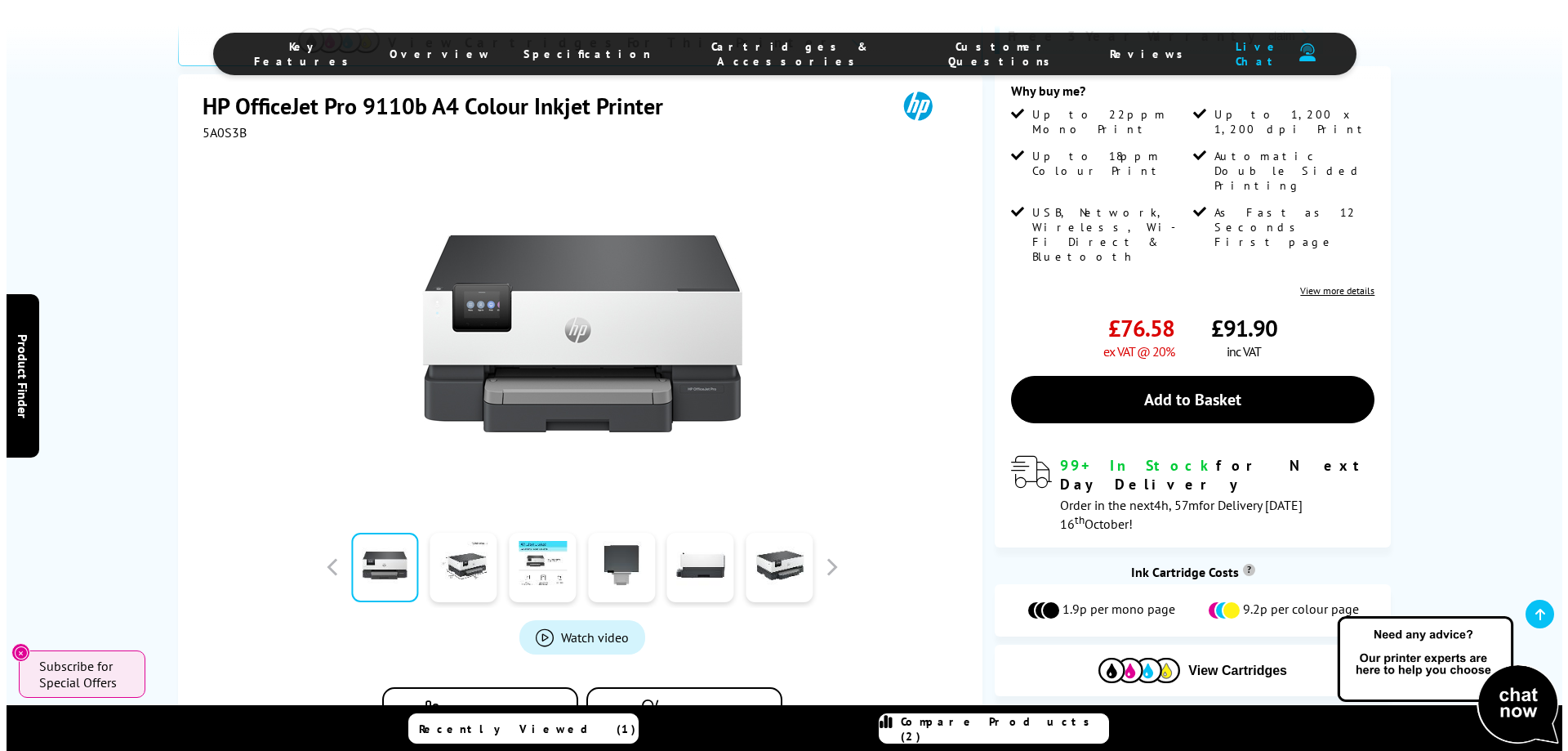
scroll to position [66, 0]
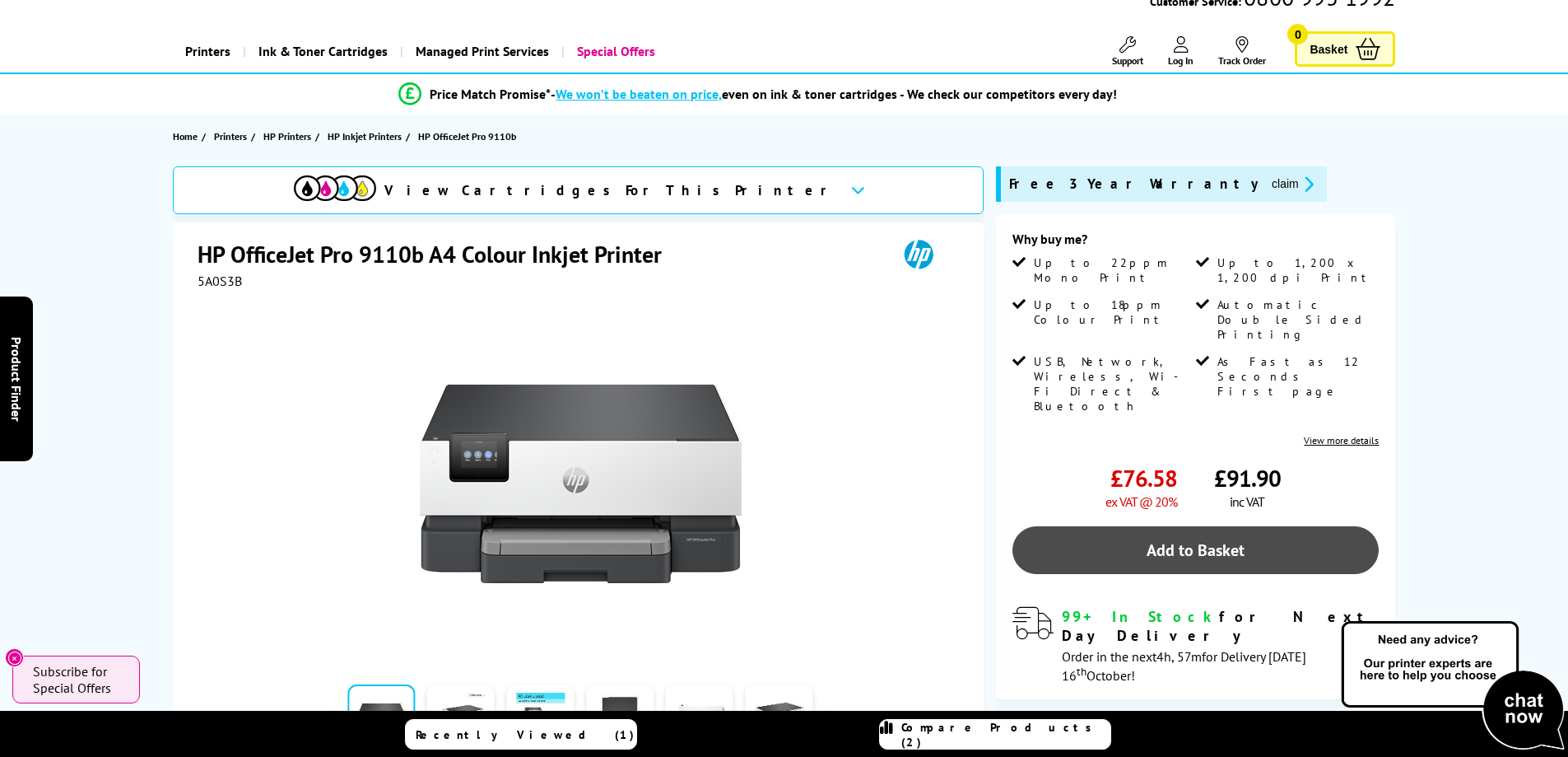
click at [1244, 526] on link "Add to Basket" at bounding box center [1196, 550] width 366 height 48
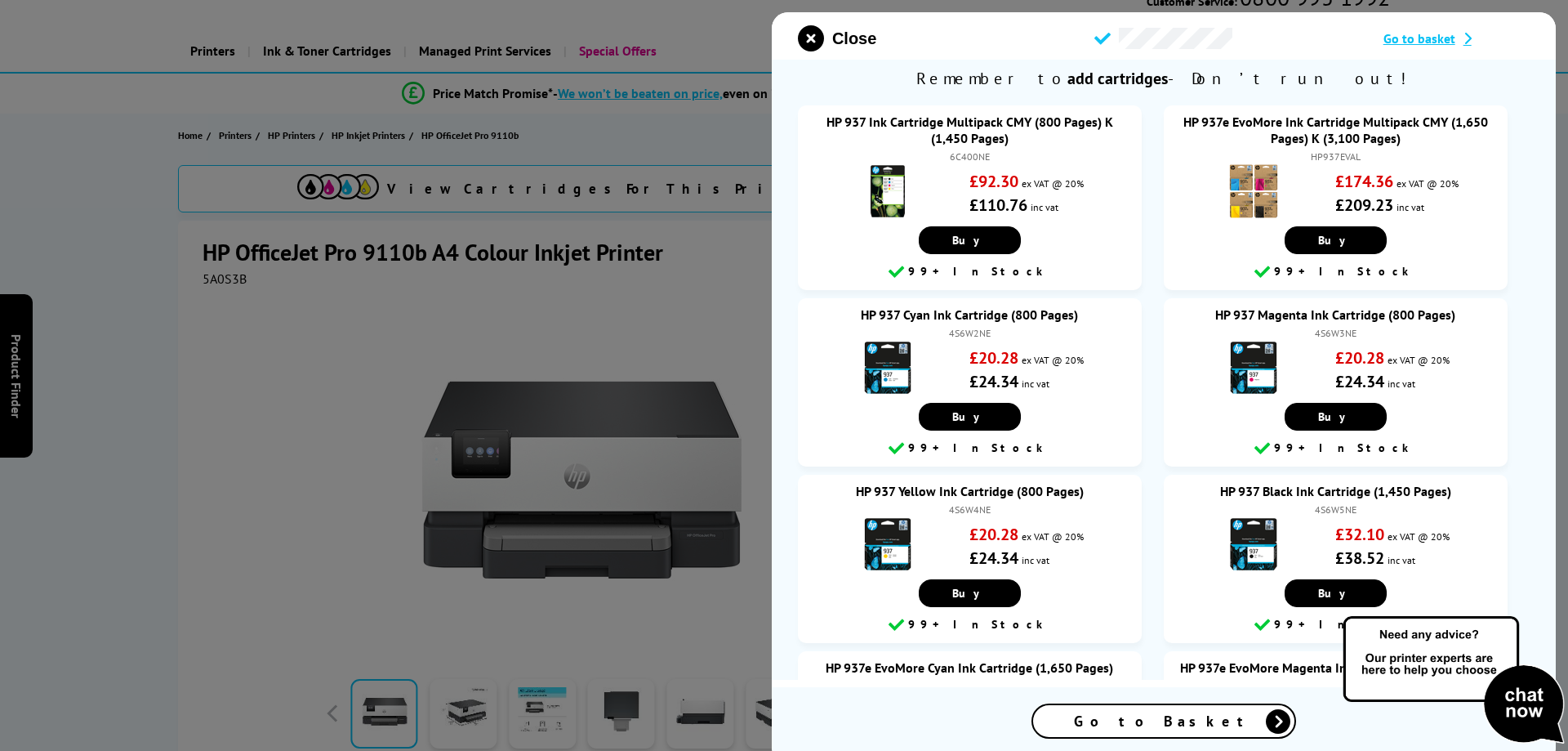
click at [1203, 708] on div "Go to Basket" at bounding box center [1164, 721] width 261 height 32
